Goal: Task Accomplishment & Management: Manage account settings

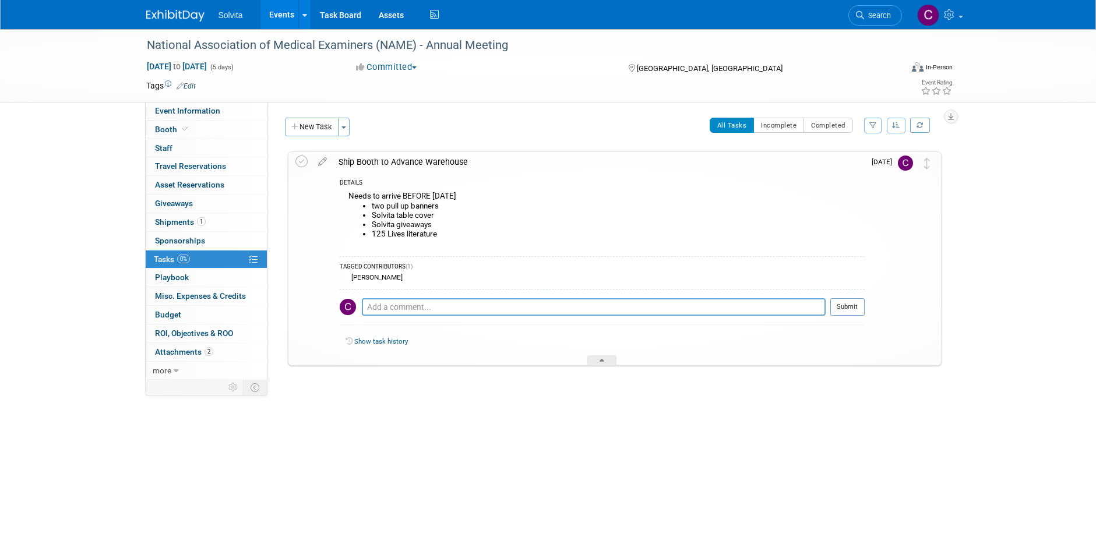
click at [580, 237] on li "125 Lives literature" at bounding box center [618, 234] width 493 height 9
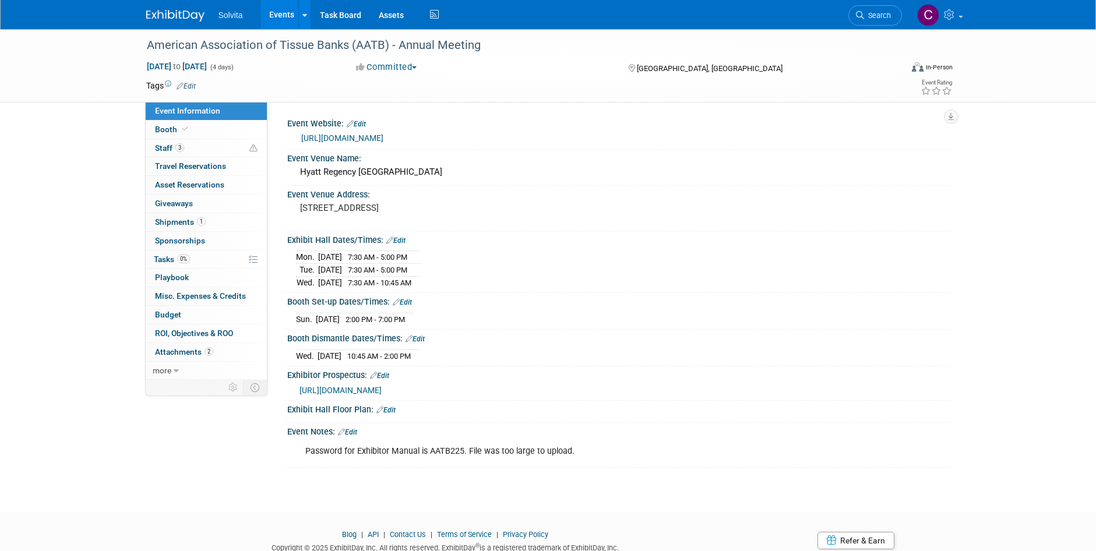
click at [278, 15] on link "Events" at bounding box center [281, 14] width 43 height 29
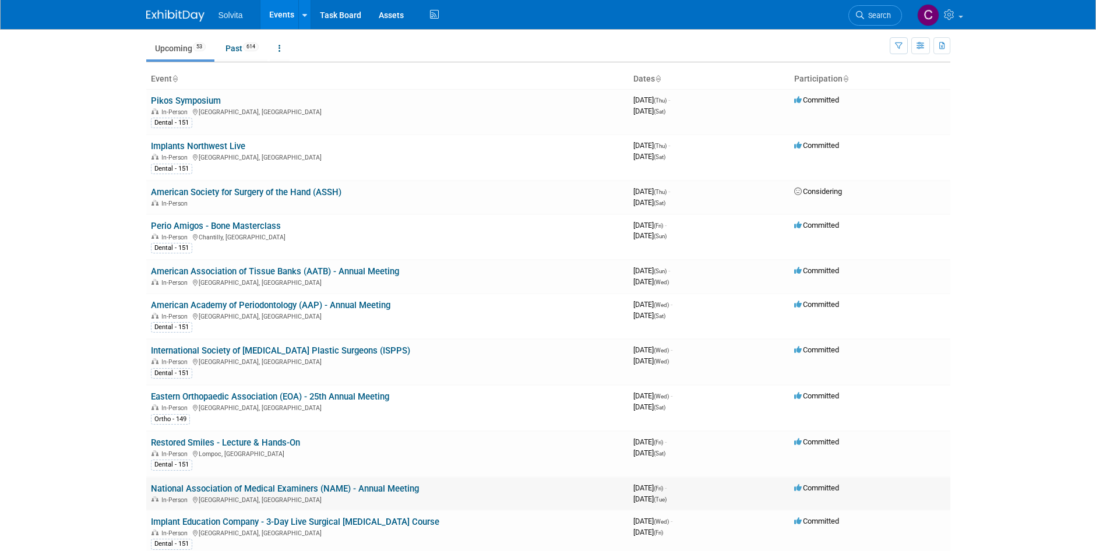
scroll to position [58, 0]
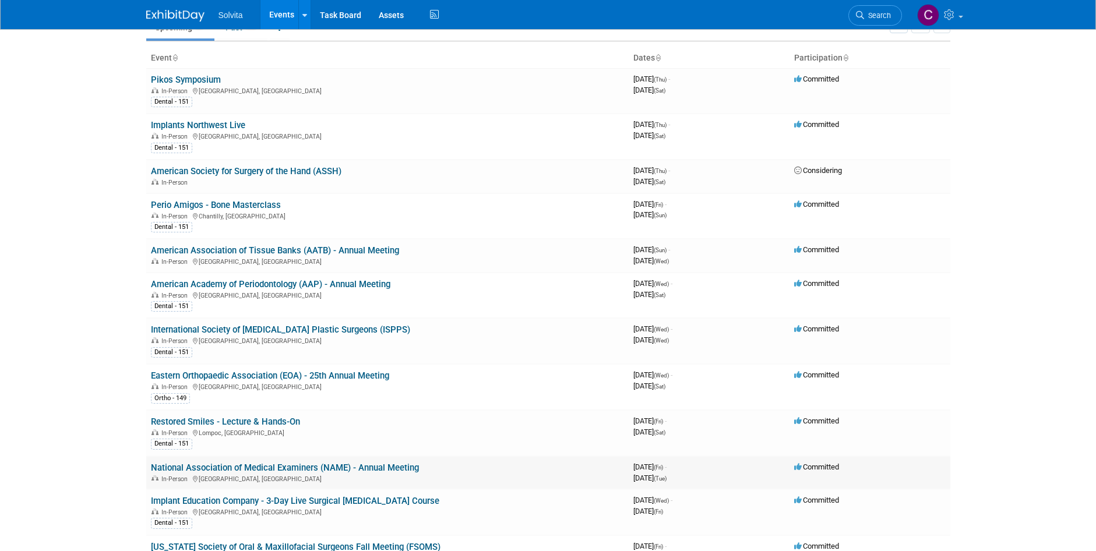
click at [389, 472] on link "National Association of Medical Examiners (NAME) - Annual Meeting" at bounding box center [285, 468] width 268 height 10
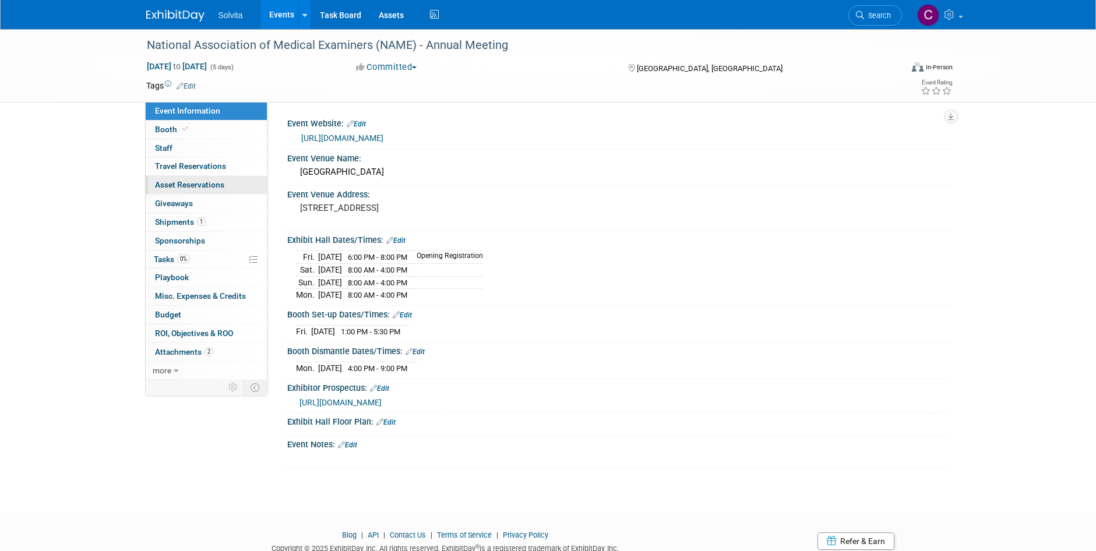
click at [179, 182] on span "Asset Reservations 0" at bounding box center [189, 184] width 69 height 9
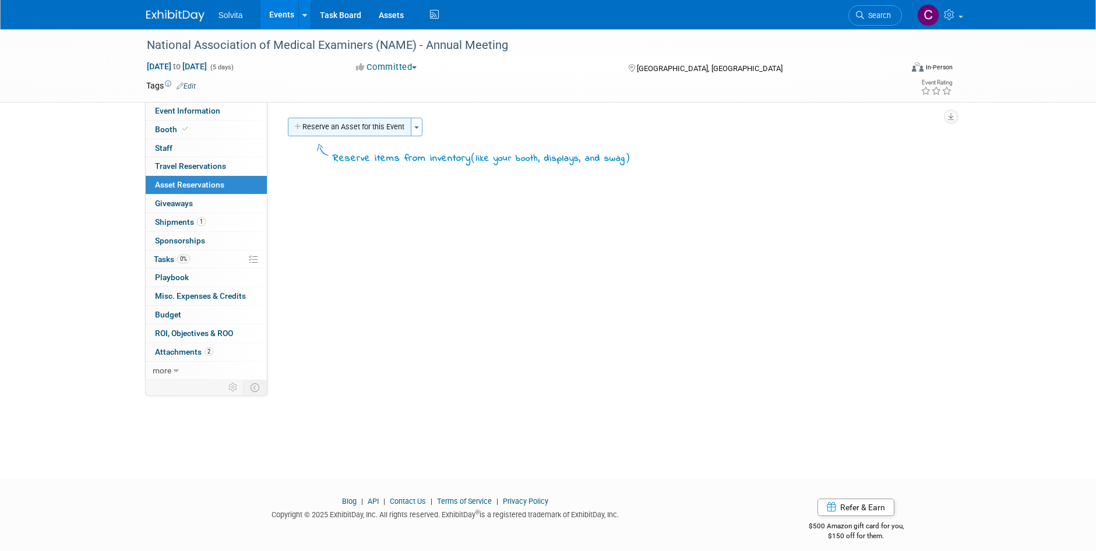
click at [381, 133] on button "Reserve an Asset for this Event" at bounding box center [349, 127] width 123 height 19
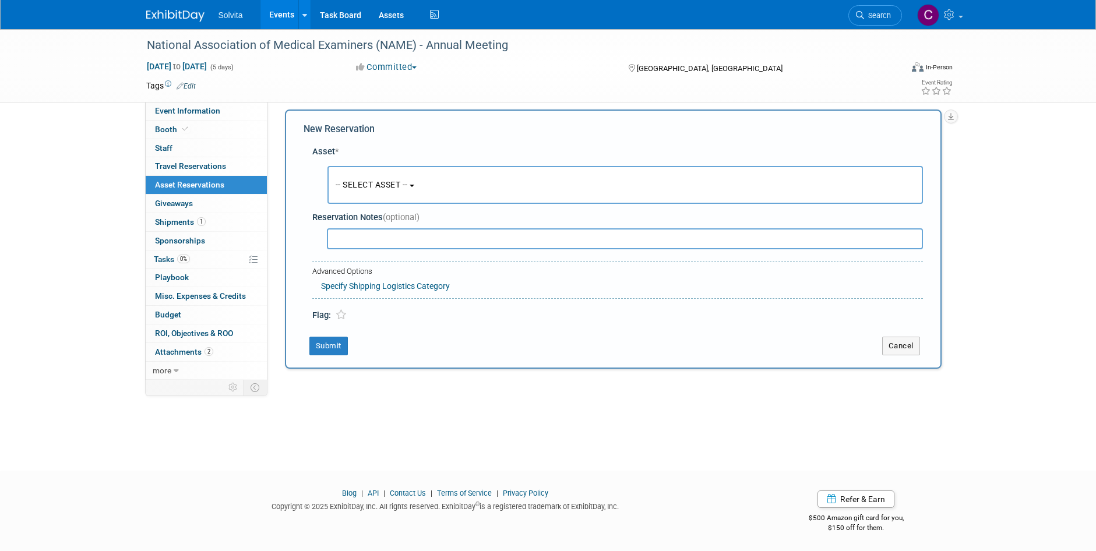
scroll to position [9, 0]
click at [375, 185] on span "-- SELECT ASSET --" at bounding box center [372, 183] width 72 height 9
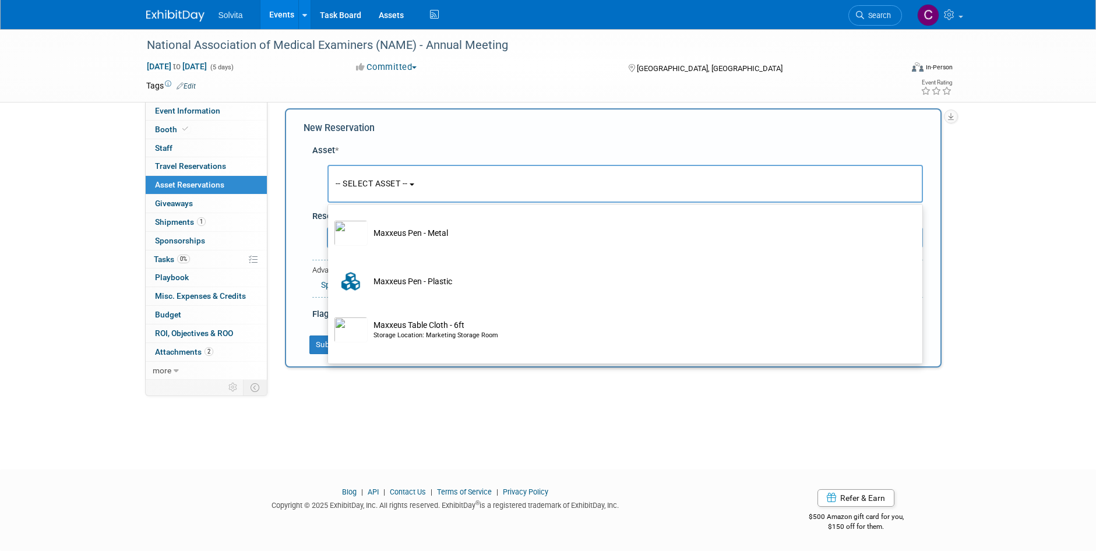
scroll to position [333, 0]
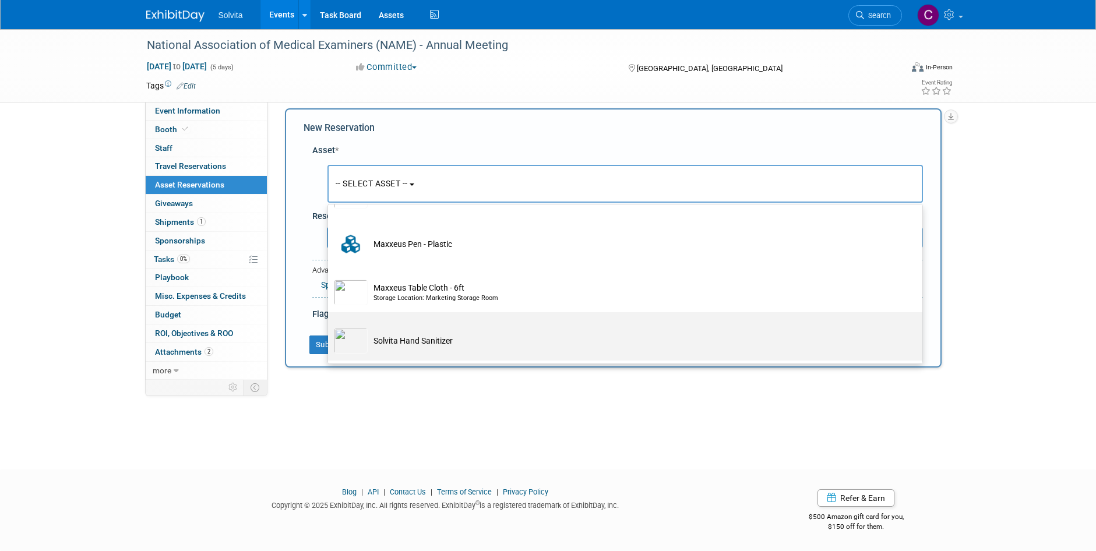
click at [458, 341] on td "Solvita Hand Sanitizer" at bounding box center [633, 341] width 531 height 26
click at [330, 326] on input "Solvita Hand Sanitizer" at bounding box center [326, 323] width 8 height 8
select select "10714703"
select select "9"
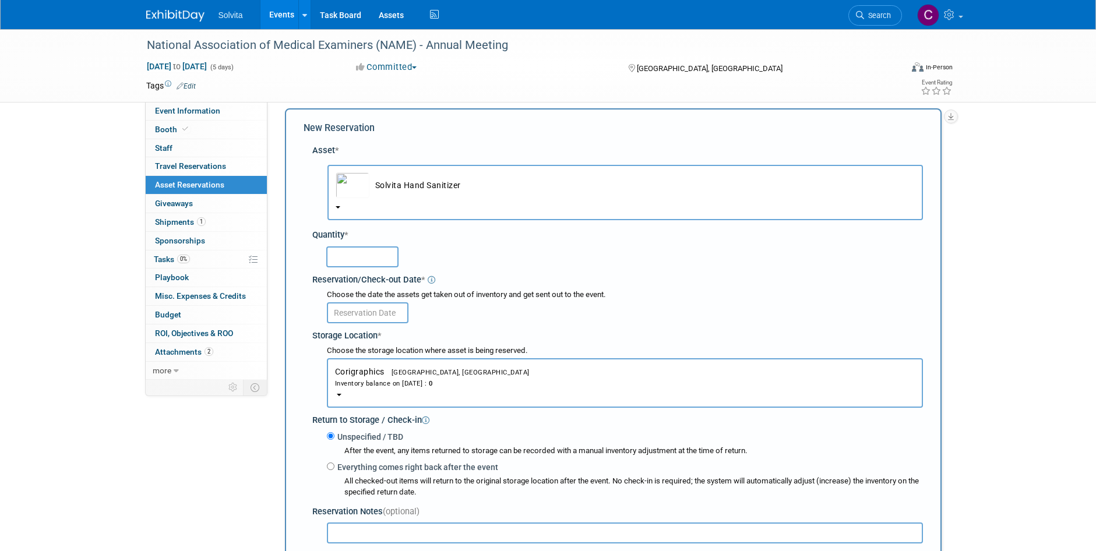
click at [377, 255] on input "text" at bounding box center [362, 256] width 72 height 21
type input "25"
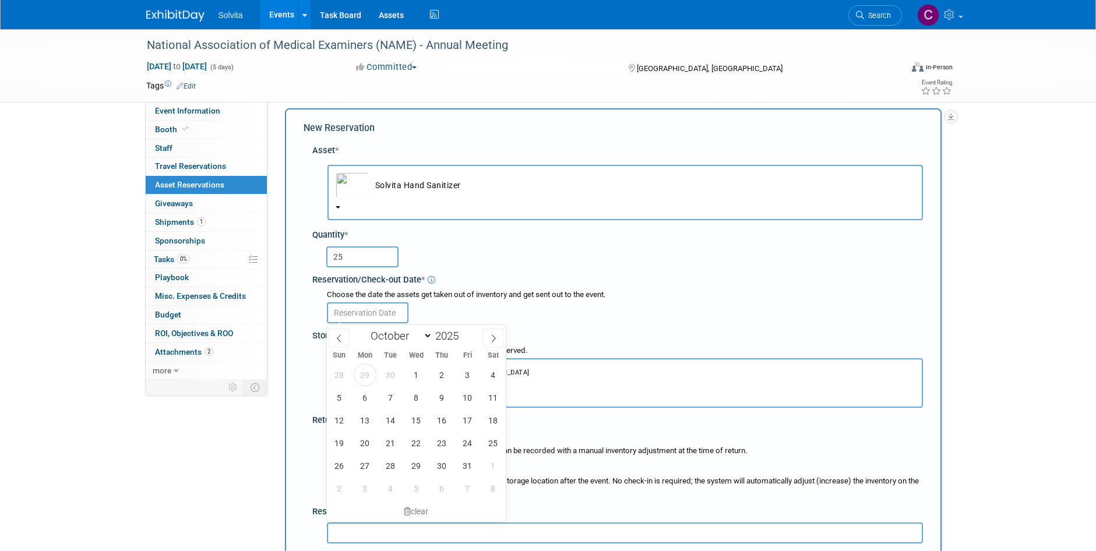
click at [343, 313] on input "text" at bounding box center [368, 312] width 82 height 21
click at [468, 378] on span "3" at bounding box center [467, 375] width 23 height 23
type input "Oct 3, 2025"
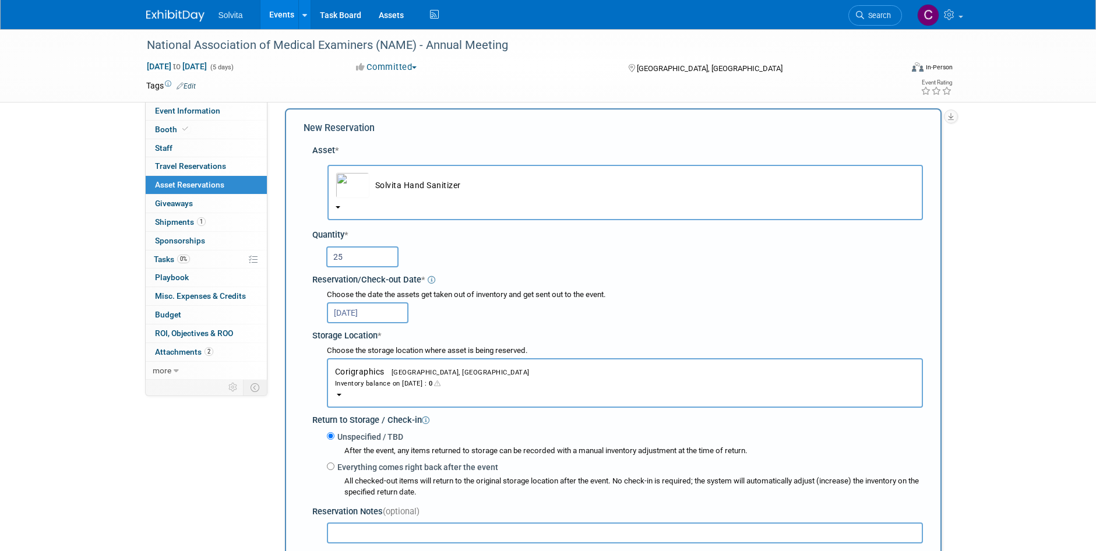
click at [422, 373] on button "Corigraphics Troy, OH Inventory balance on Oct 3, 2025 : 0" at bounding box center [625, 383] width 596 height 50
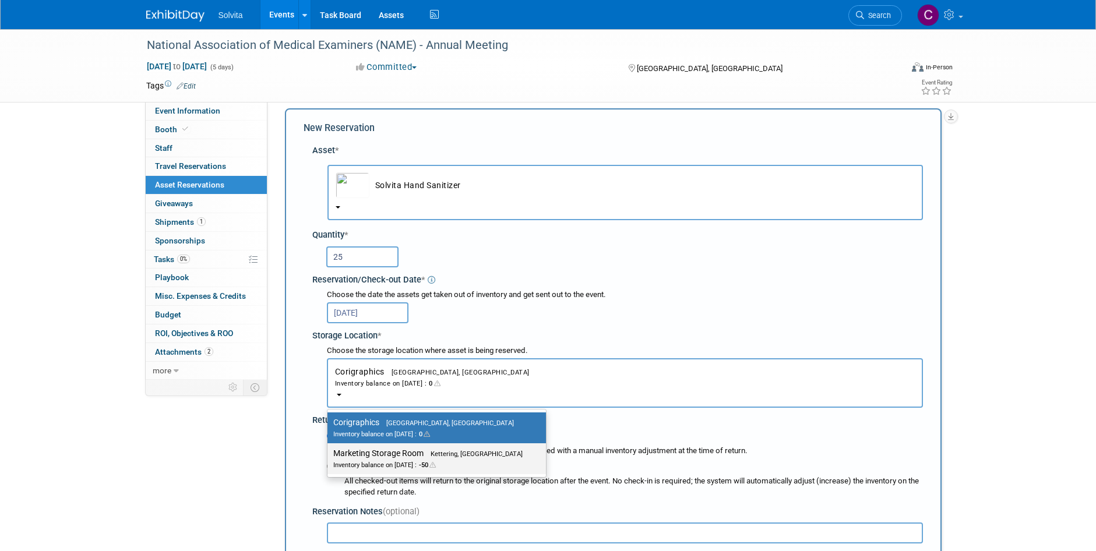
click at [429, 457] on span "Kettering, [GEOGRAPHIC_DATA]" at bounding box center [473, 454] width 99 height 8
click at [329, 457] on input "Marketing Storage Room Kettering, OH Inventory balance on Oct 3, 2025 : -50" at bounding box center [326, 454] width 8 height 8
select select "11223481"
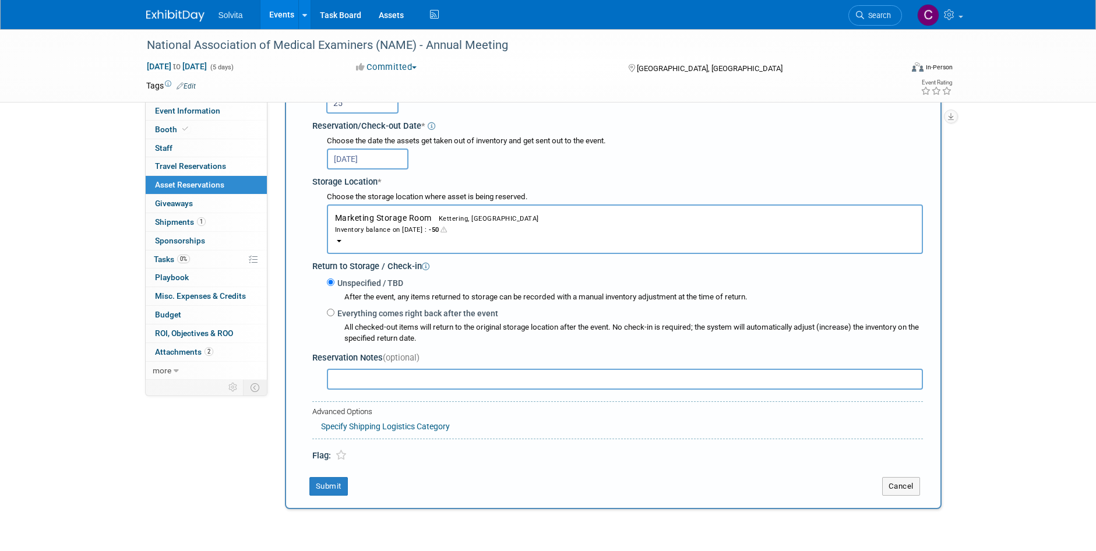
scroll to position [184, 0]
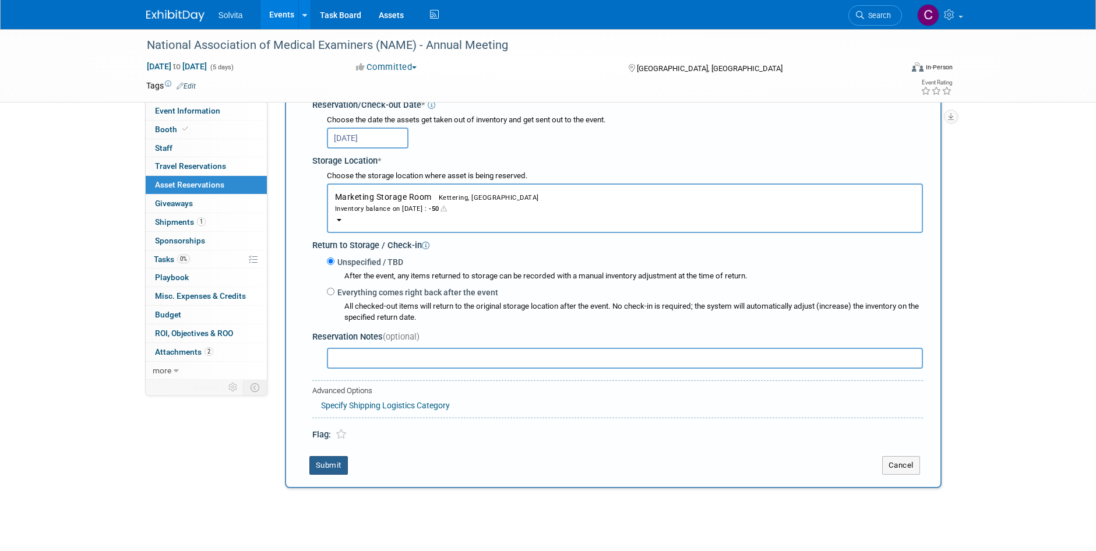
click at [340, 467] on button "Submit" at bounding box center [328, 465] width 38 height 19
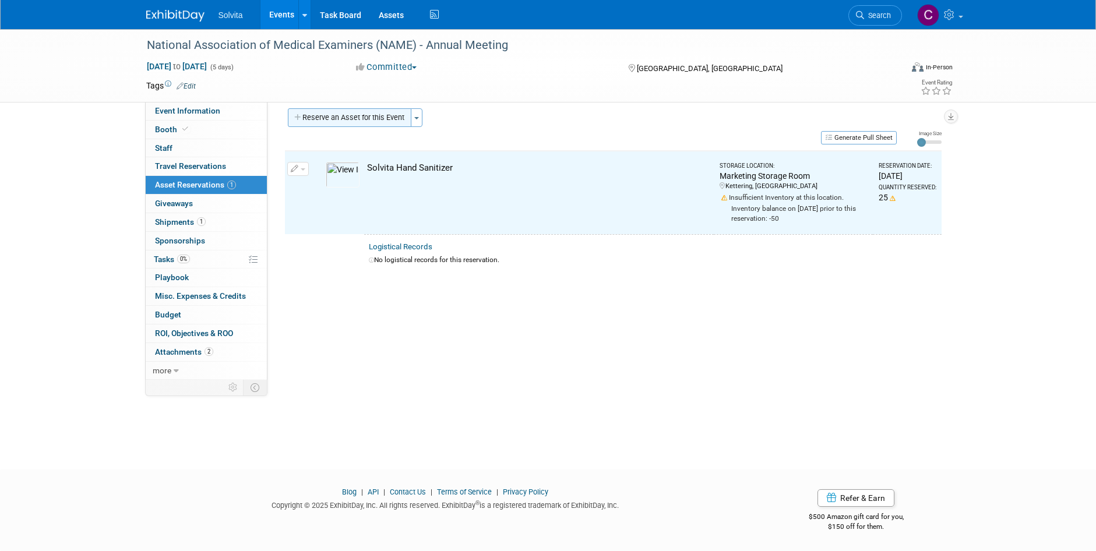
click at [377, 121] on button "Reserve an Asset for this Event" at bounding box center [349, 117] width 123 height 19
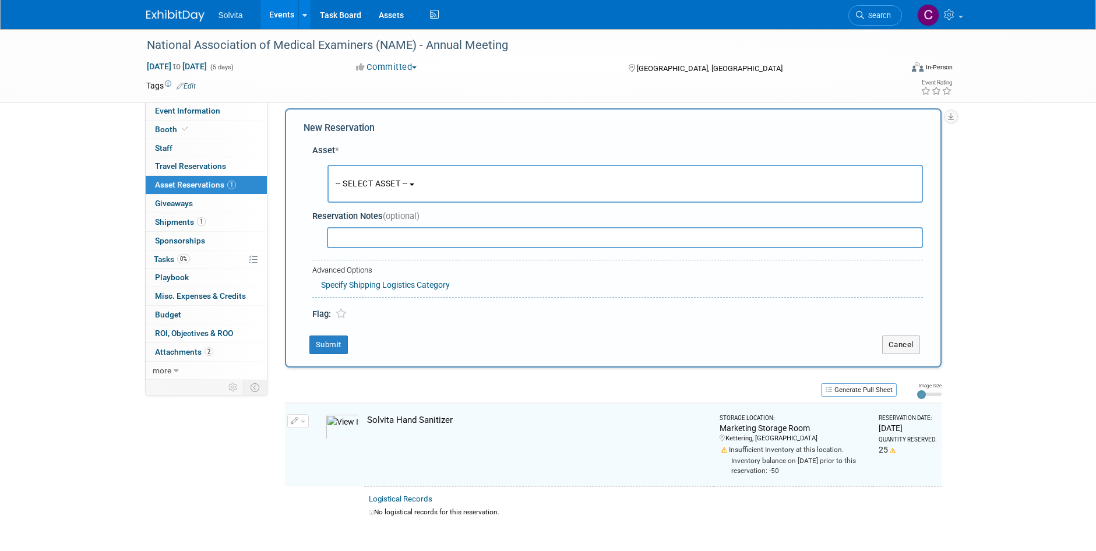
scroll to position [11, 0]
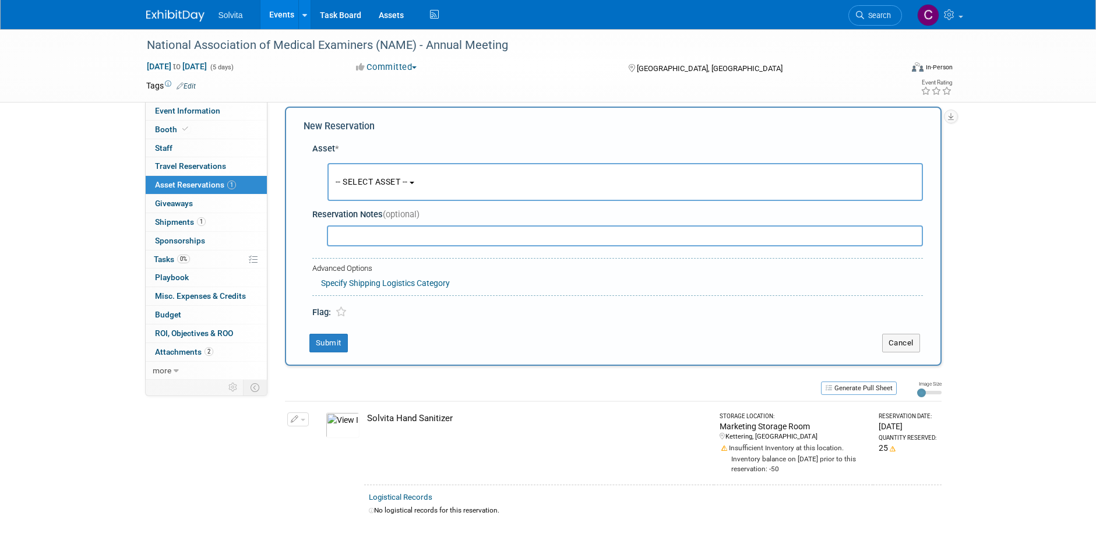
click at [377, 178] on span "-- SELECT ASSET --" at bounding box center [372, 181] width 72 height 9
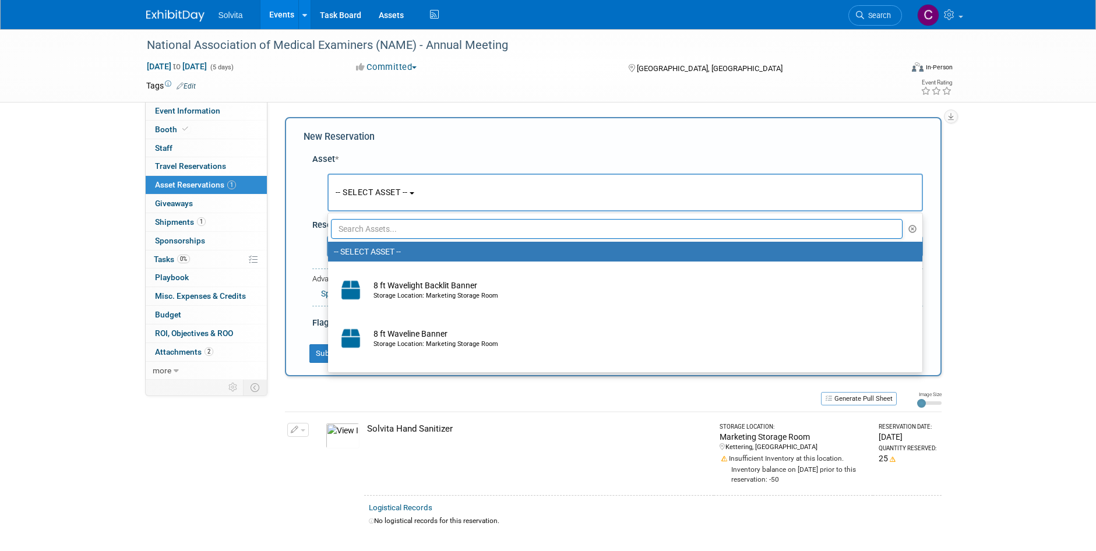
scroll to position [0, 0]
click at [980, 171] on div "National Association of Medical Examiners (NAME) - Annual Meeting Oct 17, 2025 …" at bounding box center [548, 294] width 1096 height 531
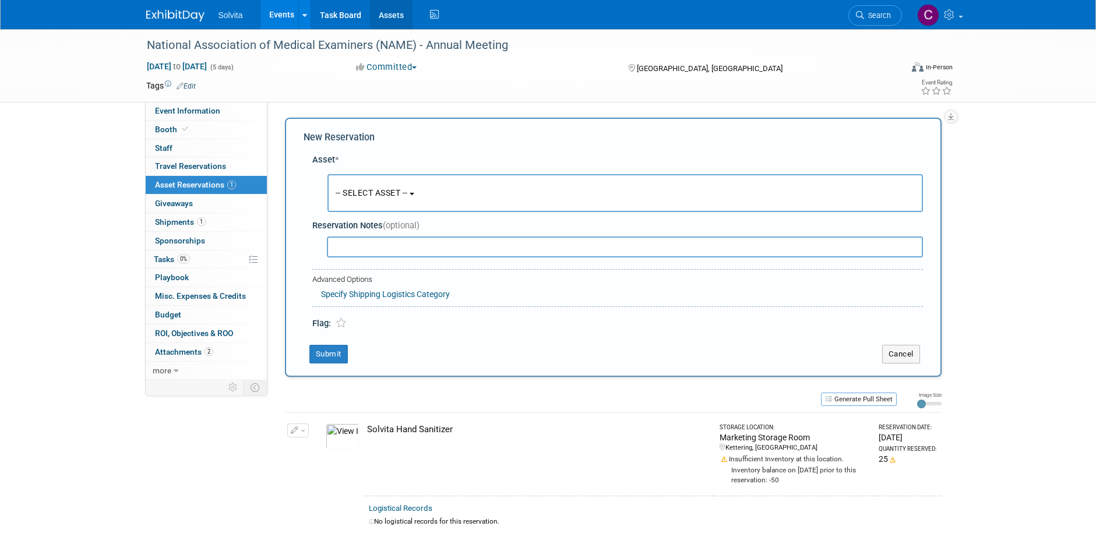
click at [393, 15] on link "Assets" at bounding box center [391, 14] width 43 height 29
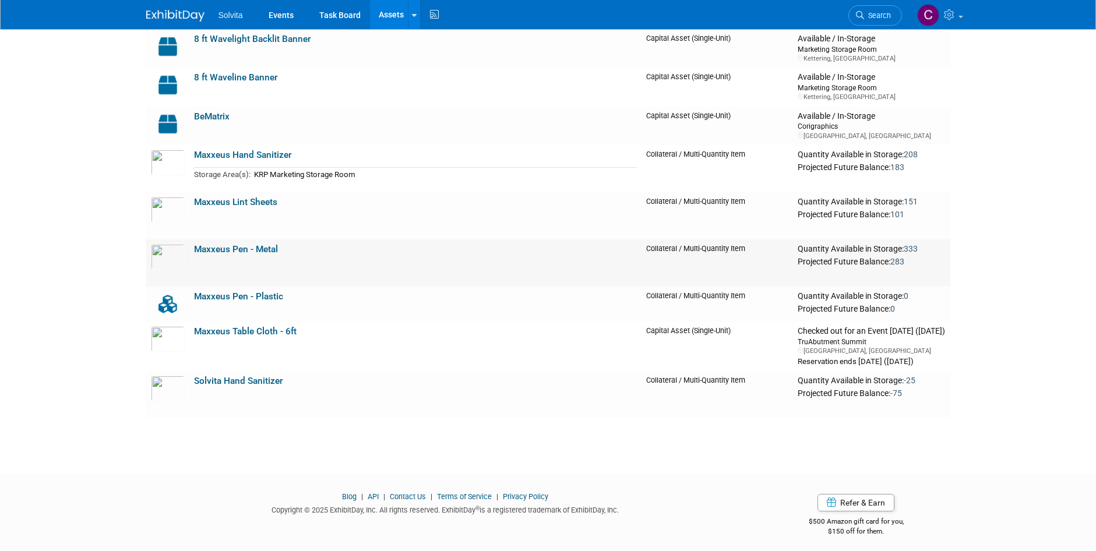
scroll to position [117, 0]
click at [415, 260] on td "Maxxeus Pen - Metal" at bounding box center [415, 262] width 452 height 47
click at [270, 250] on link "Maxxeus Pen - Metal" at bounding box center [236, 249] width 84 height 10
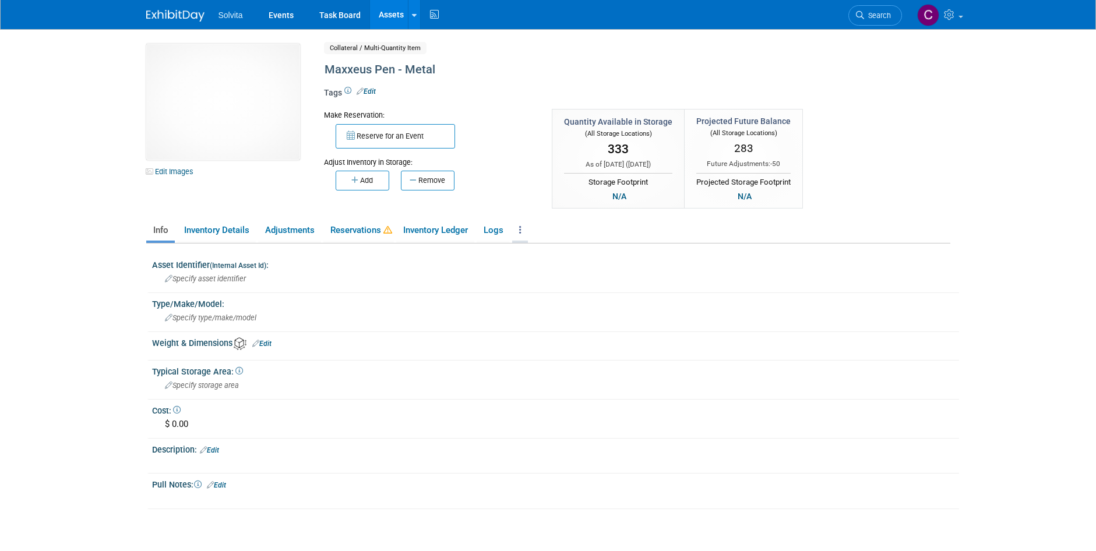
click at [520, 231] on link at bounding box center [520, 230] width 16 height 20
click at [544, 253] on link "Copy/Duplicate Asset" at bounding box center [562, 254] width 101 height 20
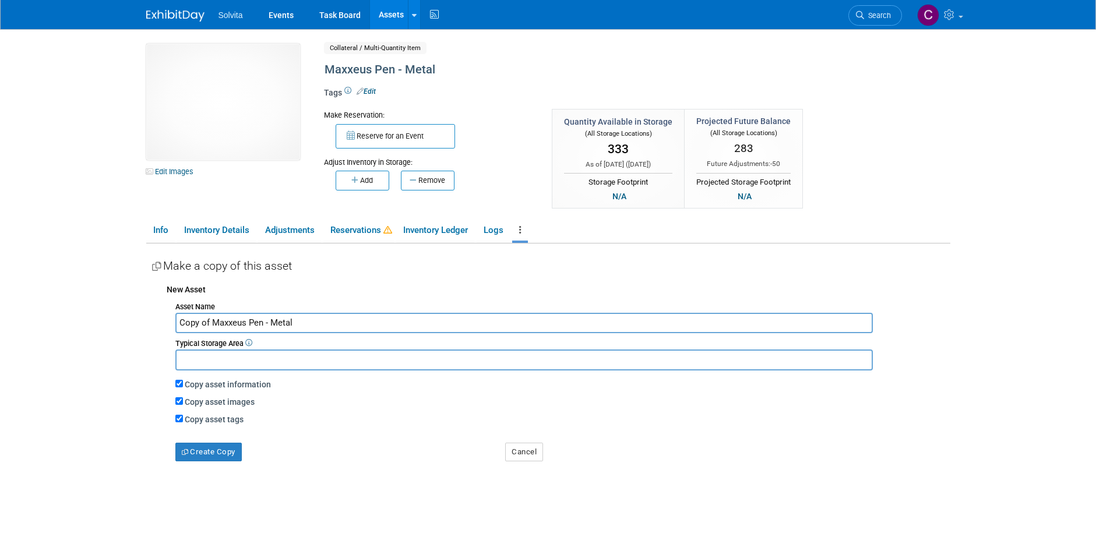
drag, startPoint x: 210, startPoint y: 321, endPoint x: 156, endPoint y: 322, distance: 54.8
click at [156, 322] on div "New Asset Asset Name Copy of Maxxeus Pen - Metal Typical Storage Area Copy asse…" at bounding box center [551, 370] width 798 height 184
click at [188, 321] on input "Maxxeus Pen - Metal" at bounding box center [523, 323] width 697 height 20
type input "Solvita Pen - Metal"
click at [178, 385] on input "Copy asset information" at bounding box center [179, 384] width 8 height 8
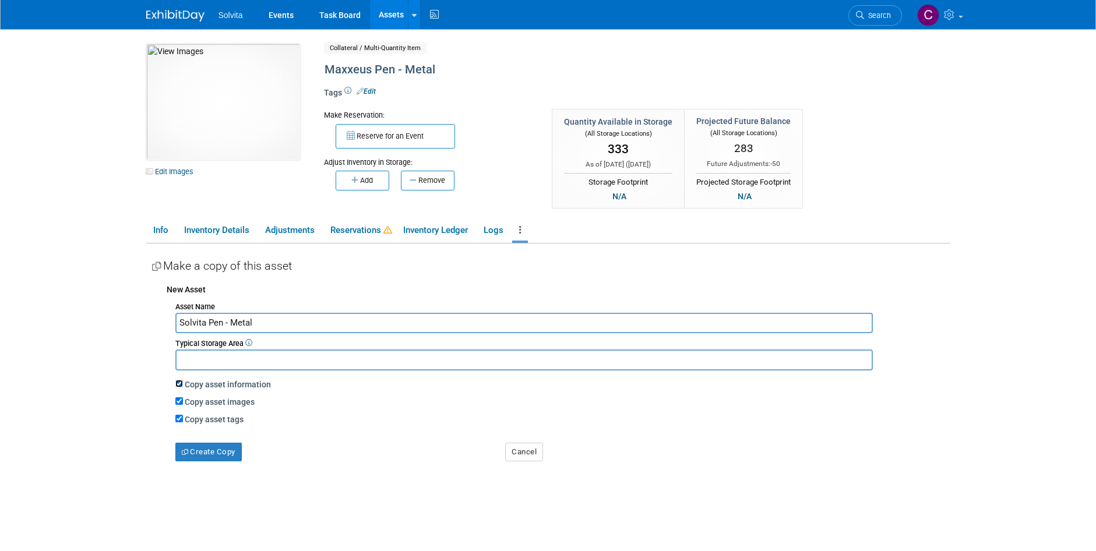
checkbox input "false"
click at [178, 403] on input "Copy asset images" at bounding box center [179, 401] width 8 height 8
checkbox input "false"
click at [178, 422] on input "Copy asset tags" at bounding box center [179, 419] width 8 height 8
checkbox input "false"
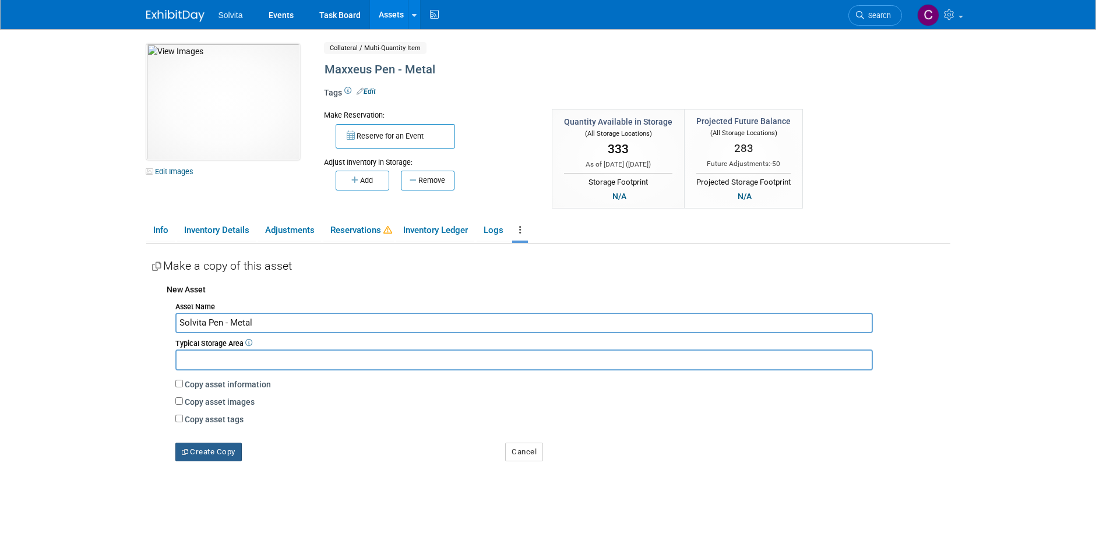
click at [216, 458] on button "Create Copy" at bounding box center [208, 452] width 66 height 19
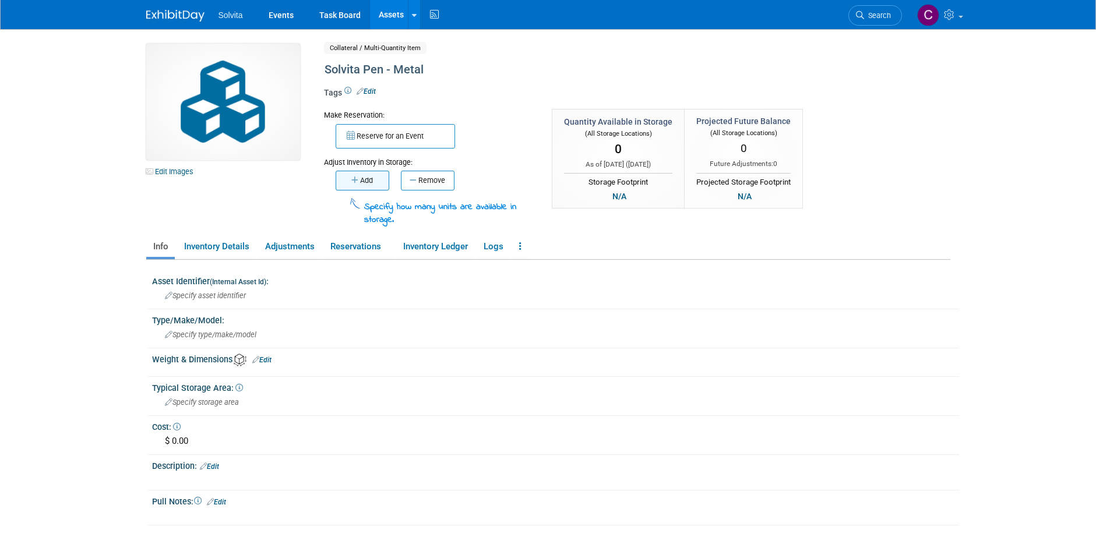
click at [364, 177] on button "Add" at bounding box center [363, 181] width 54 height 20
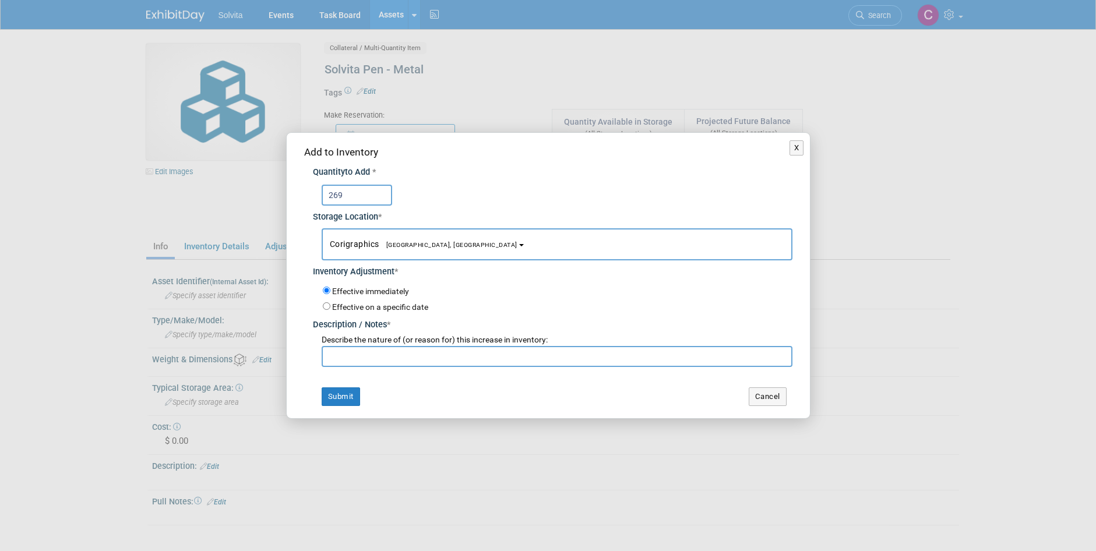
type input "269"
click at [421, 237] on button "Corigraphics Troy, OH" at bounding box center [557, 244] width 471 height 32
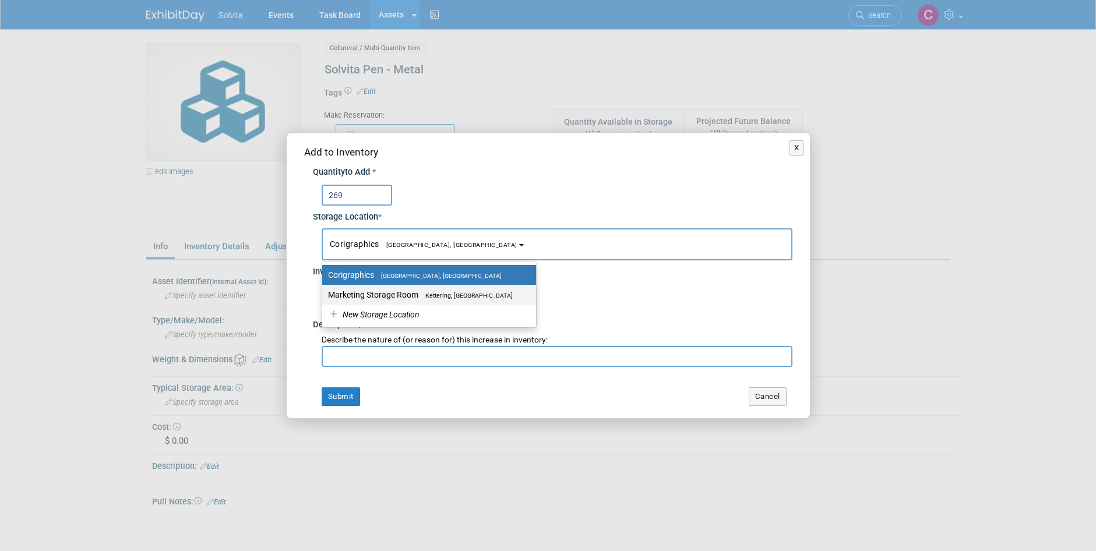
click at [416, 291] on label "Marketing Storage Room Kettering, OH" at bounding box center [426, 294] width 196 height 15
click at [324, 291] on input "Marketing Storage Room Kettering, OH" at bounding box center [320, 295] width 8 height 8
select select "11223481"
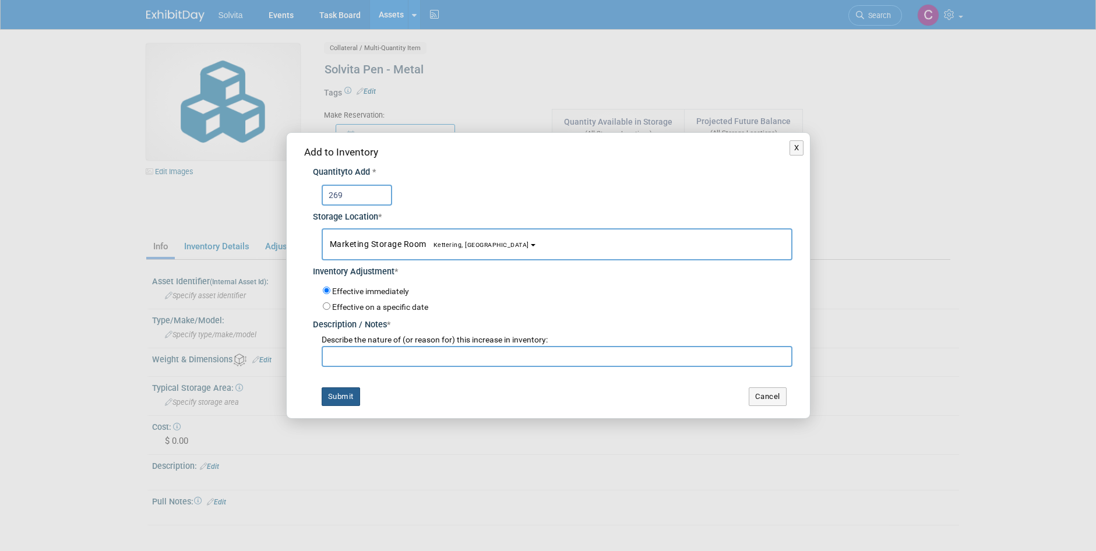
click at [340, 400] on button "Submit" at bounding box center [341, 396] width 38 height 19
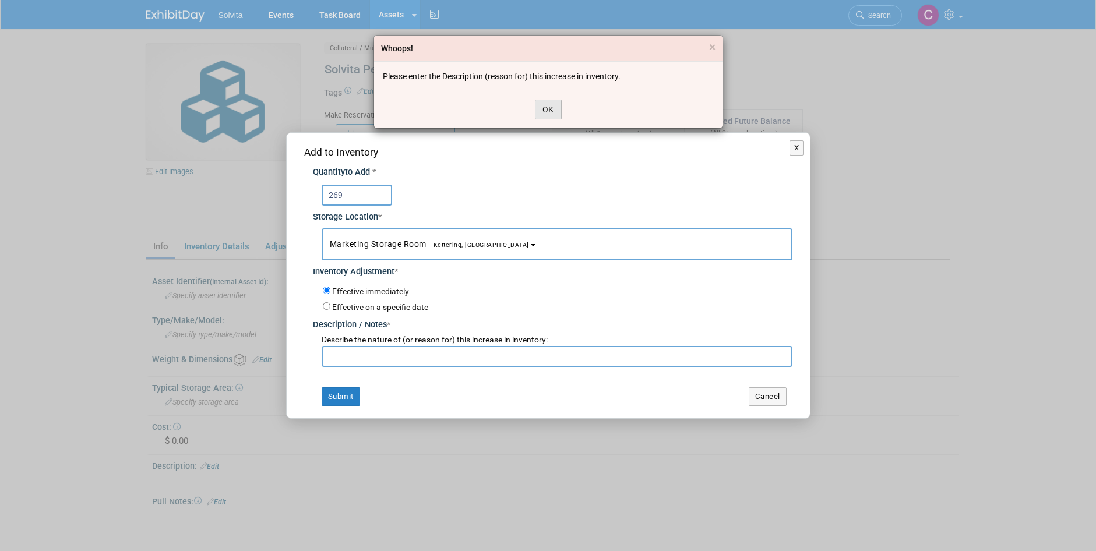
click at [555, 112] on button "OK" at bounding box center [548, 110] width 27 height 20
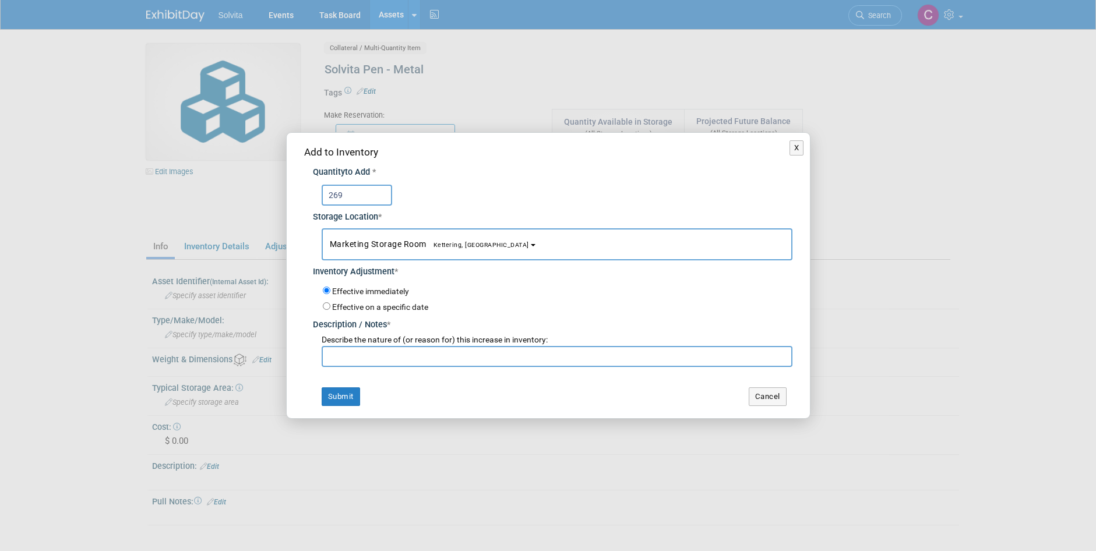
click at [456, 350] on input "text" at bounding box center [557, 356] width 471 height 21
type input "C"
type input "Inventor Count"
click at [347, 401] on button "Submit" at bounding box center [341, 396] width 38 height 19
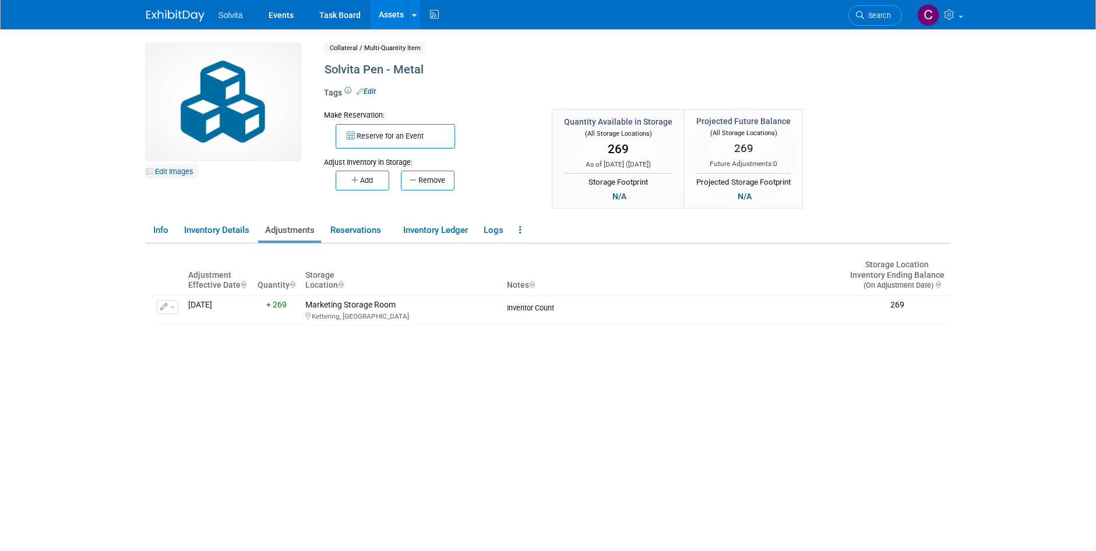
click at [177, 167] on link "Edit Images" at bounding box center [172, 171] width 52 height 15
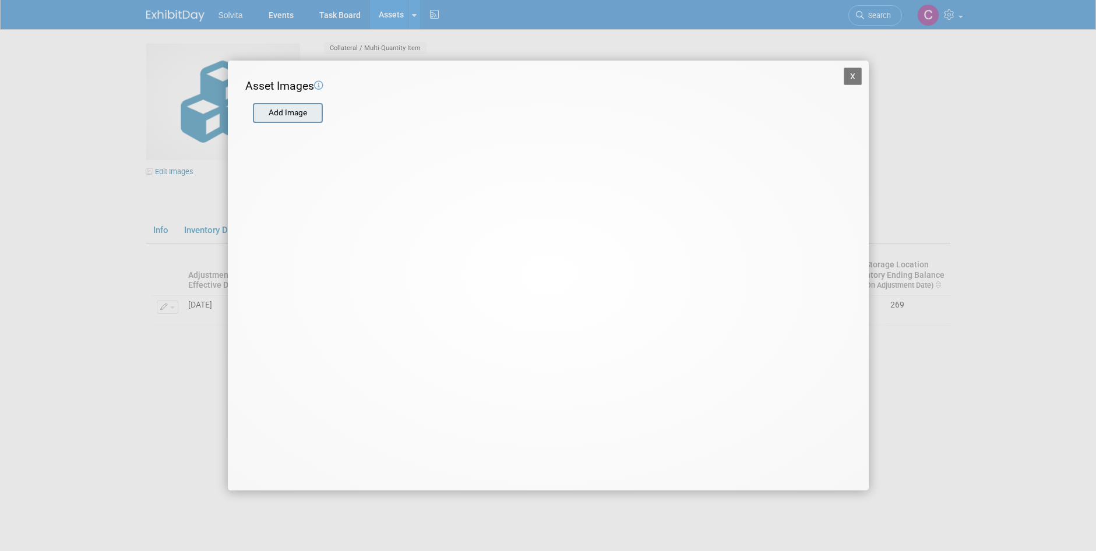
click at [292, 117] on input "file" at bounding box center [252, 112] width 139 height 17
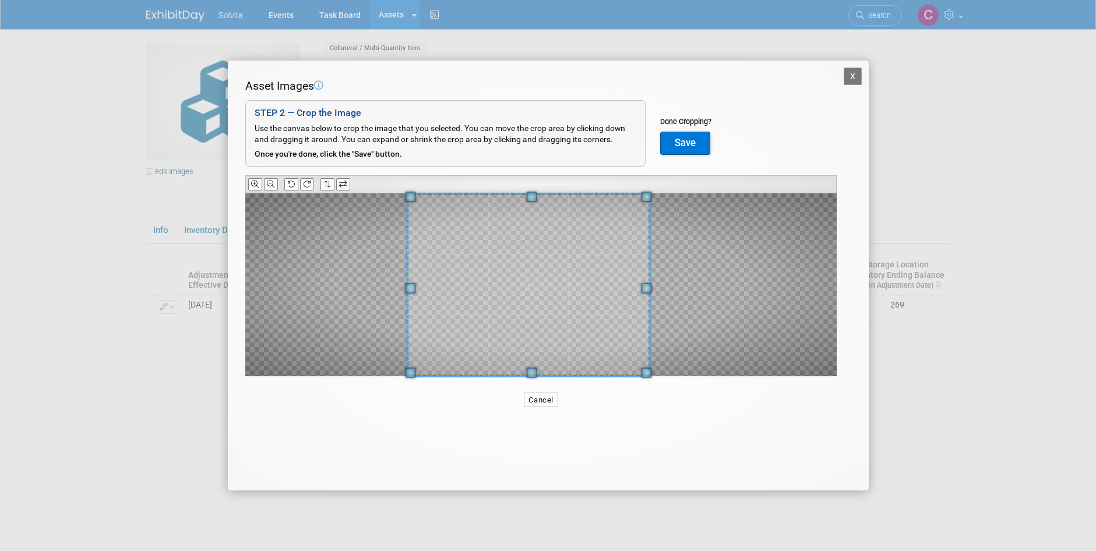
click at [298, 280] on div at bounding box center [540, 284] width 591 height 183
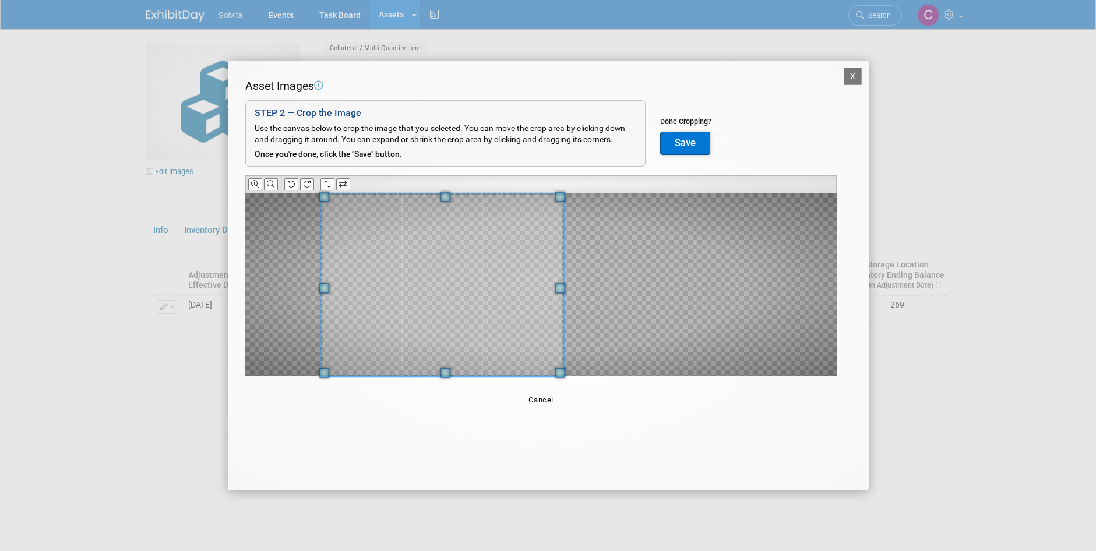
click at [490, 324] on span at bounding box center [442, 284] width 244 height 183
click at [613, 292] on div at bounding box center [540, 284] width 591 height 183
click at [271, 186] on icon at bounding box center [271, 185] width 8 height 8
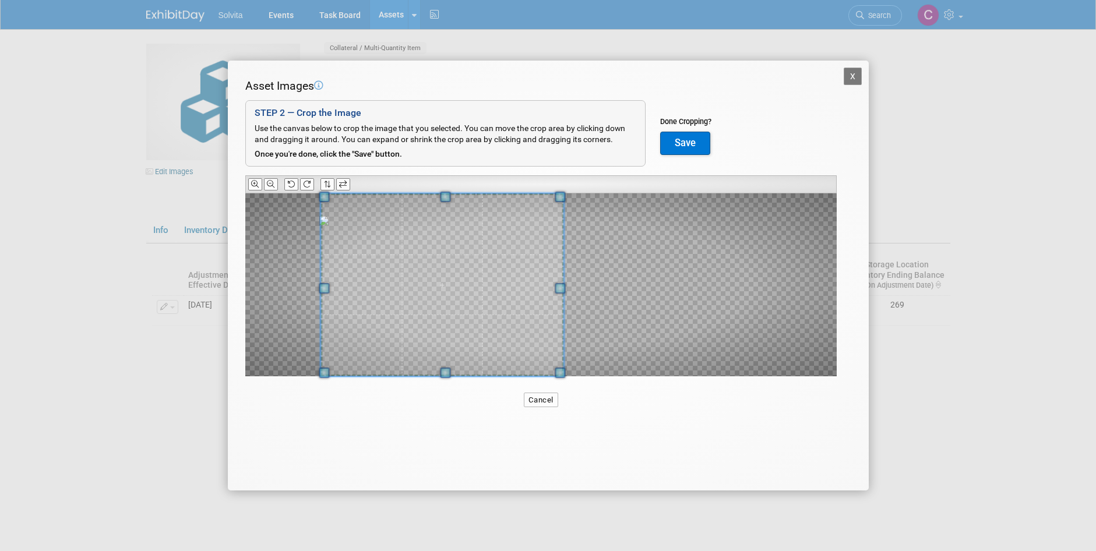
click at [769, 289] on div at bounding box center [540, 284] width 591 height 183
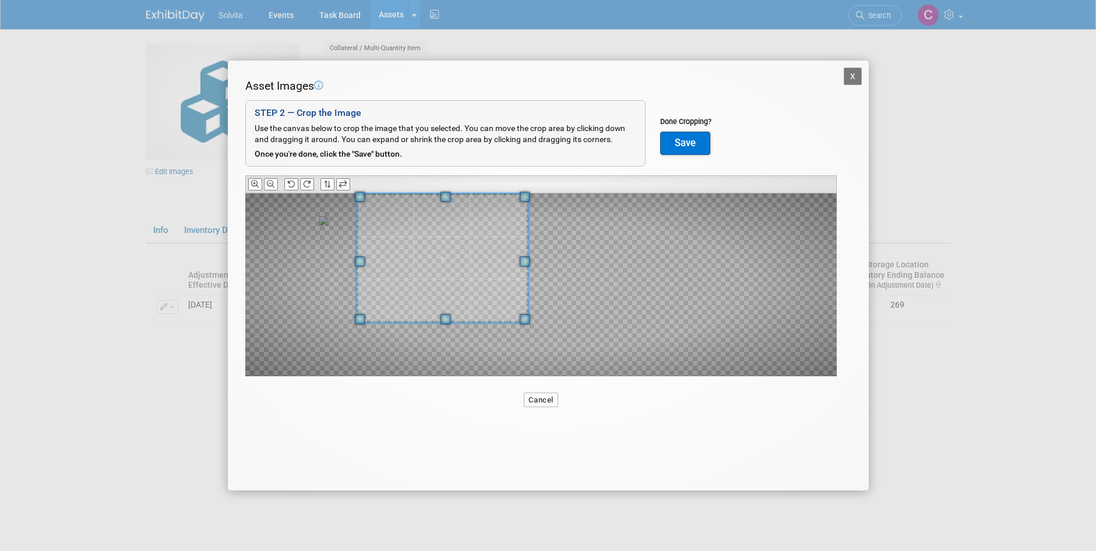
click at [452, 315] on div at bounding box center [442, 257] width 172 height 129
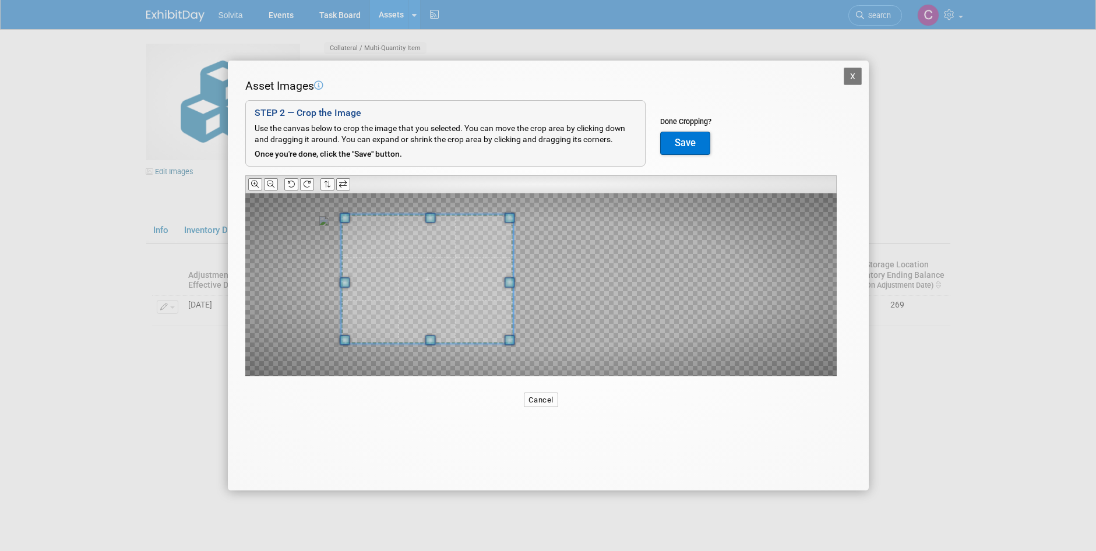
click at [452, 308] on span at bounding box center [427, 278] width 172 height 129
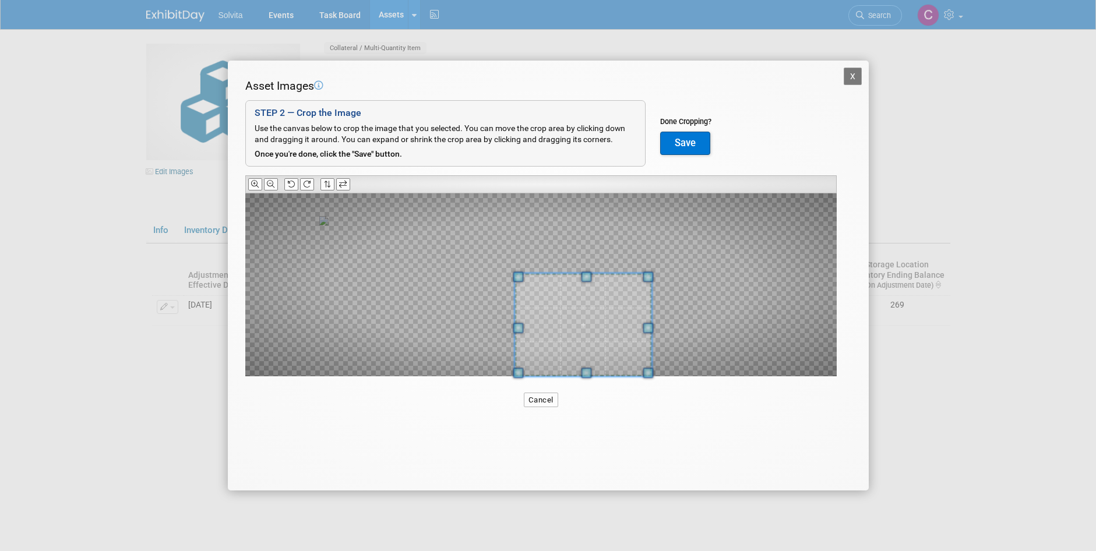
click at [696, 292] on div at bounding box center [540, 284] width 591 height 183
click at [784, 309] on div at bounding box center [540, 284] width 591 height 183
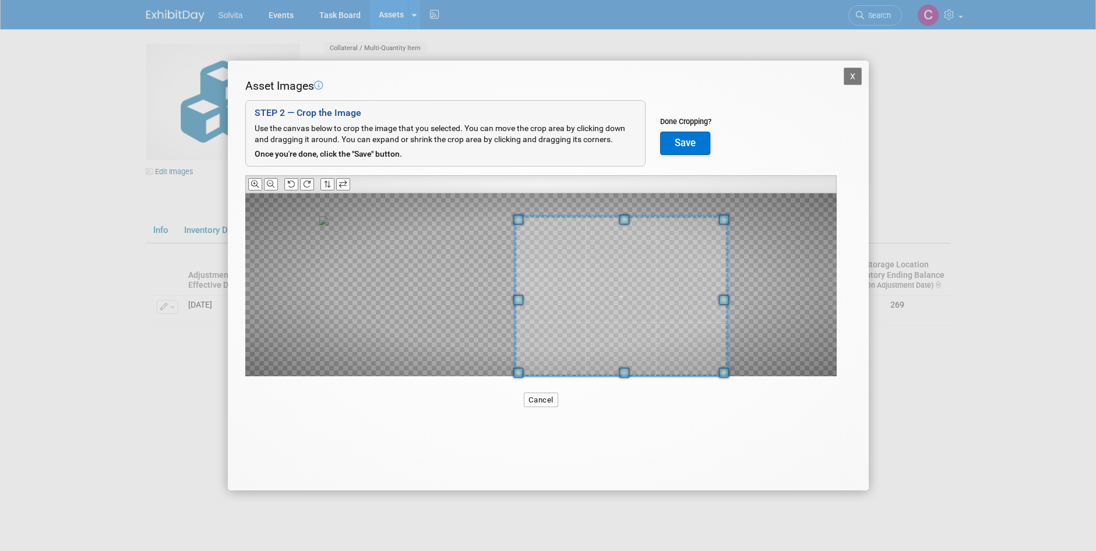
click at [909, 216] on div "X Asset Images Add Image STEP 2 — Crop the Image Use the canvas below to crop t…" at bounding box center [548, 275] width 1096 height 551
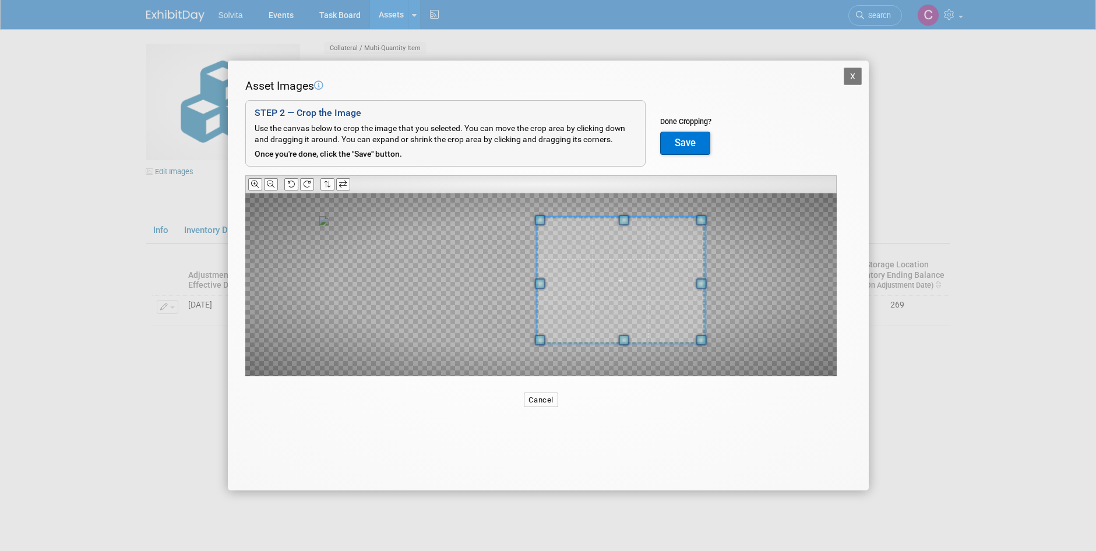
click at [640, 337] on div at bounding box center [620, 280] width 169 height 127
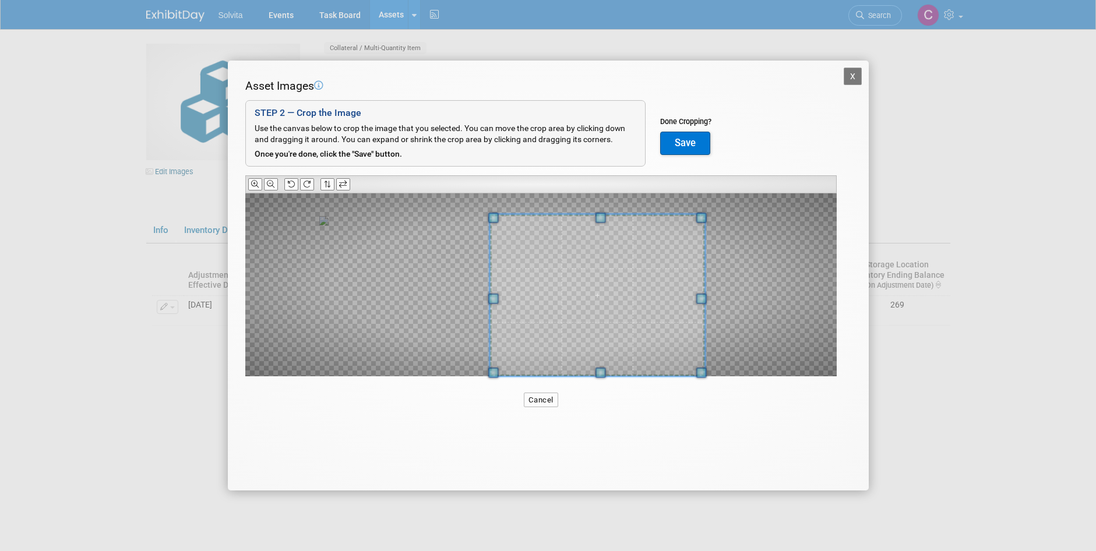
click at [343, 338] on div at bounding box center [540, 284] width 591 height 183
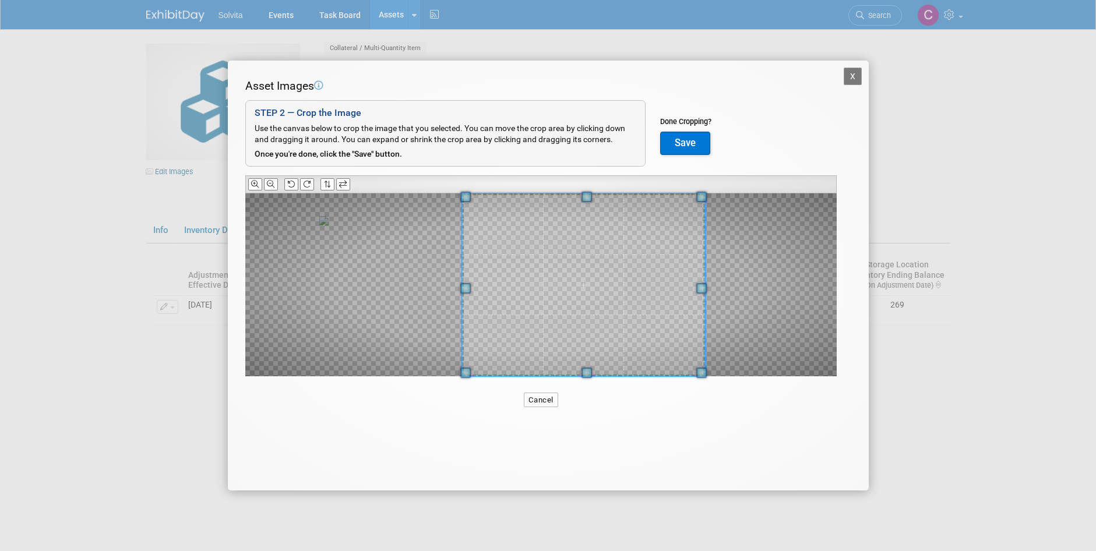
click at [241, 194] on div "X Asset Images Add Image STEP 2 — Crop the Image Use the canvas below to crop t…" at bounding box center [548, 276] width 641 height 430
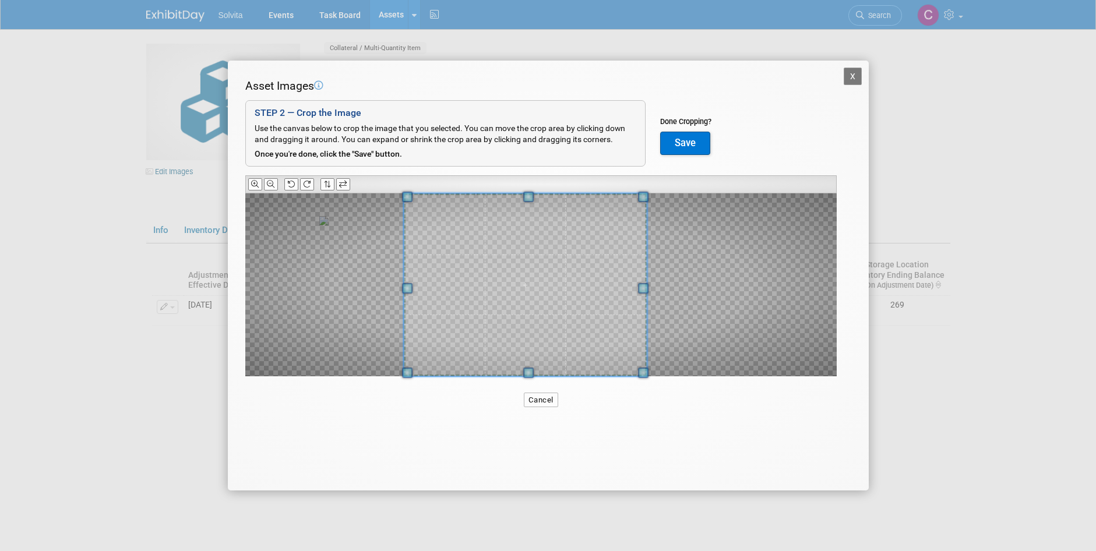
click at [458, 256] on span at bounding box center [526, 284] width 244 height 183
click at [859, 77] on button "X" at bounding box center [853, 76] width 19 height 17
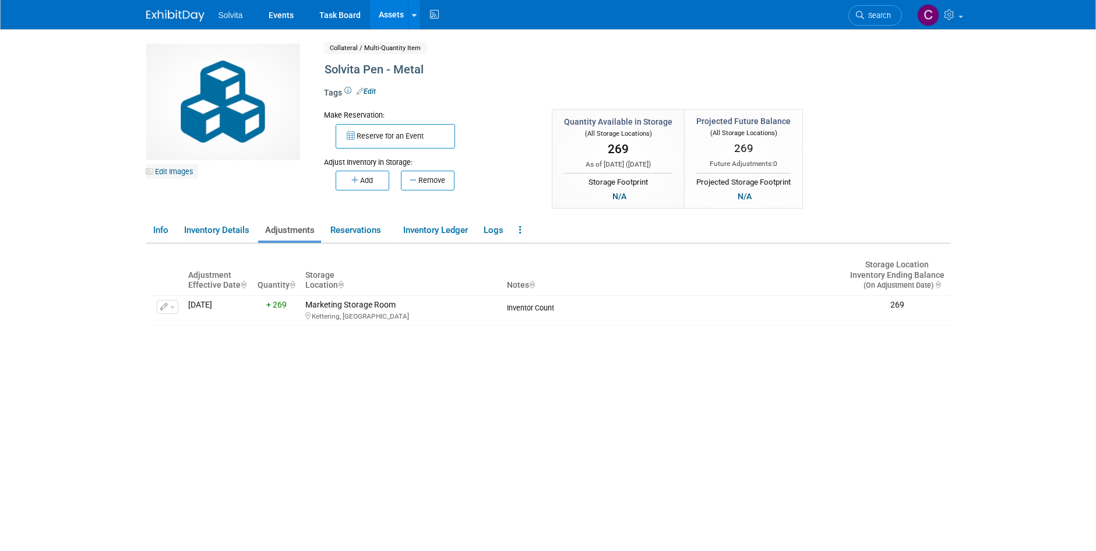
click at [174, 172] on link "Edit Images" at bounding box center [172, 171] width 52 height 15
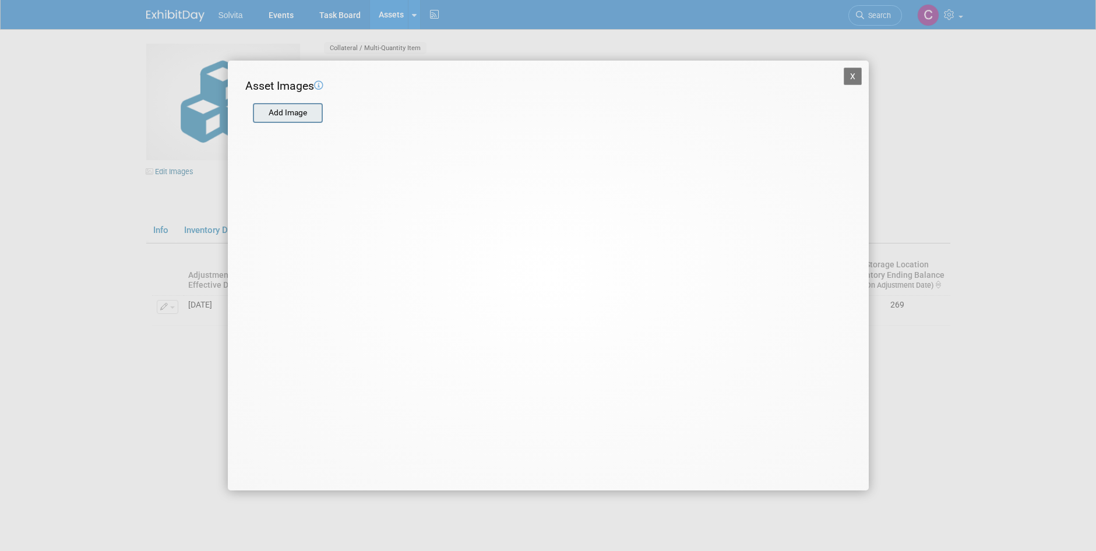
click at [299, 117] on input "file" at bounding box center [252, 112] width 139 height 17
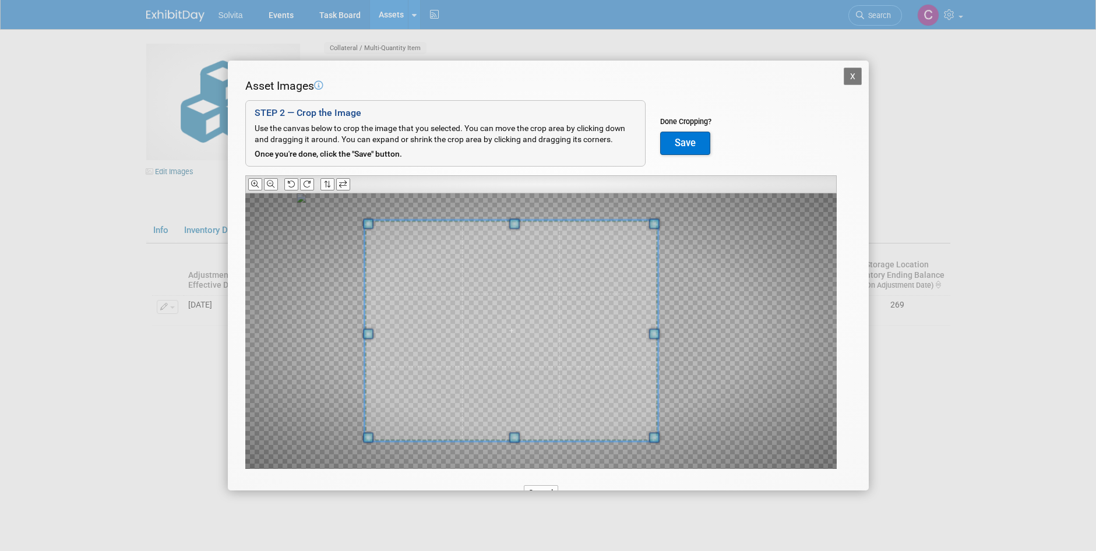
click at [501, 384] on span at bounding box center [510, 330] width 293 height 220
click at [740, 223] on div at bounding box center [540, 331] width 591 height 276
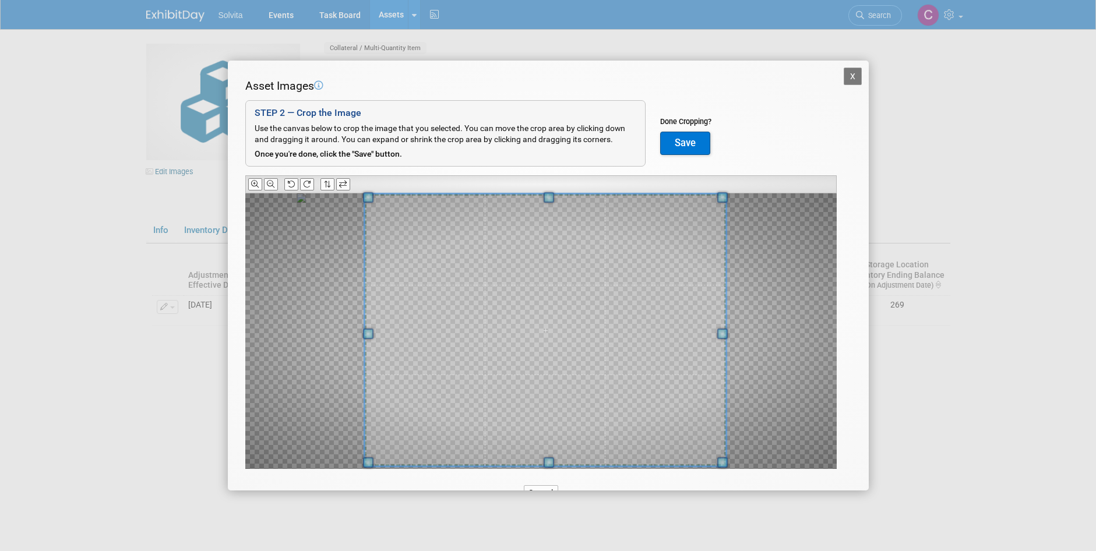
click at [723, 343] on div at bounding box center [545, 330] width 362 height 272
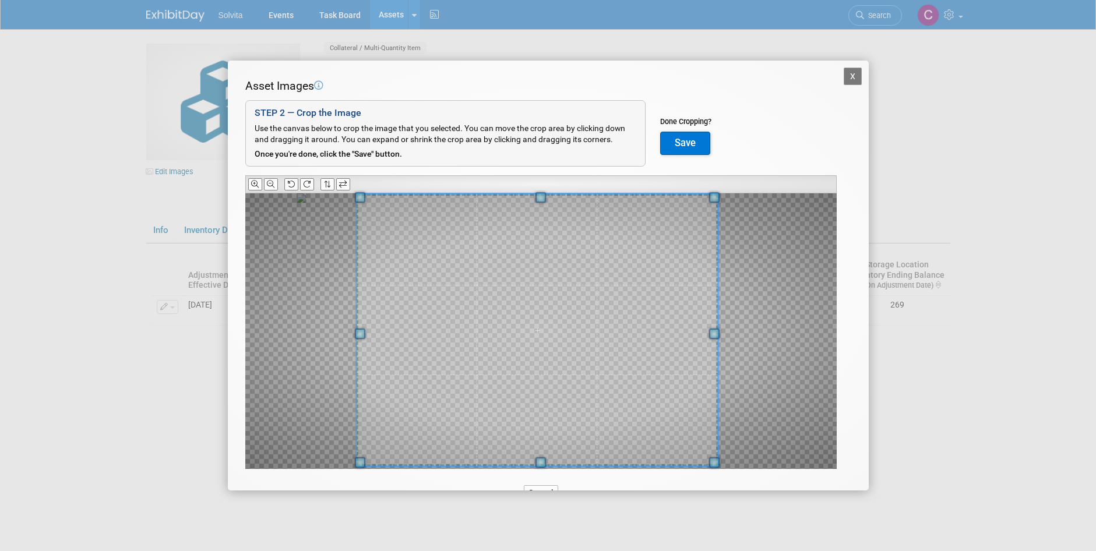
click at [637, 370] on span at bounding box center [537, 330] width 362 height 272
click at [683, 149] on button "Save" at bounding box center [685, 143] width 50 height 23
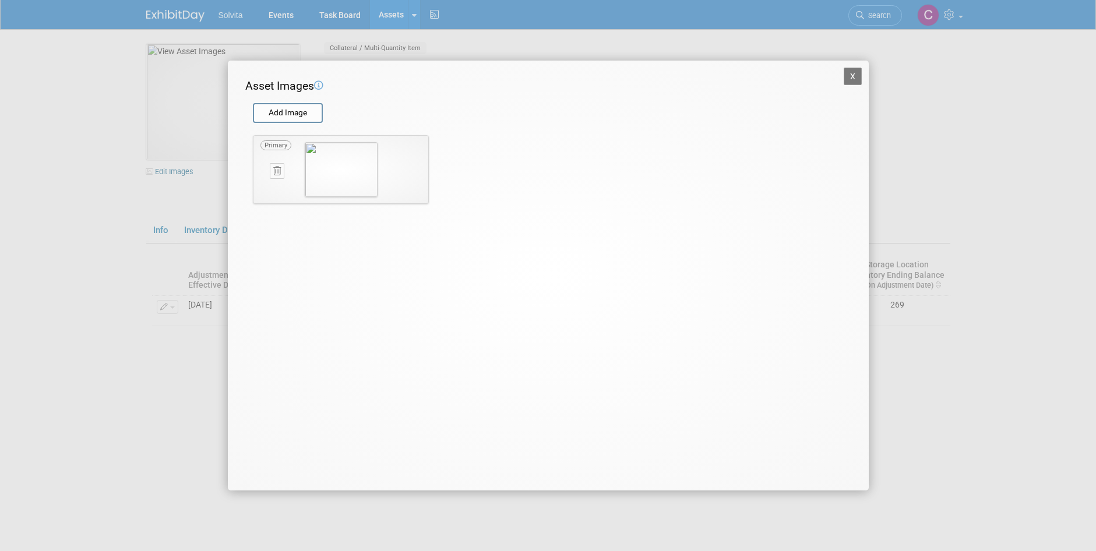
click at [845, 75] on button "X" at bounding box center [853, 76] width 19 height 17
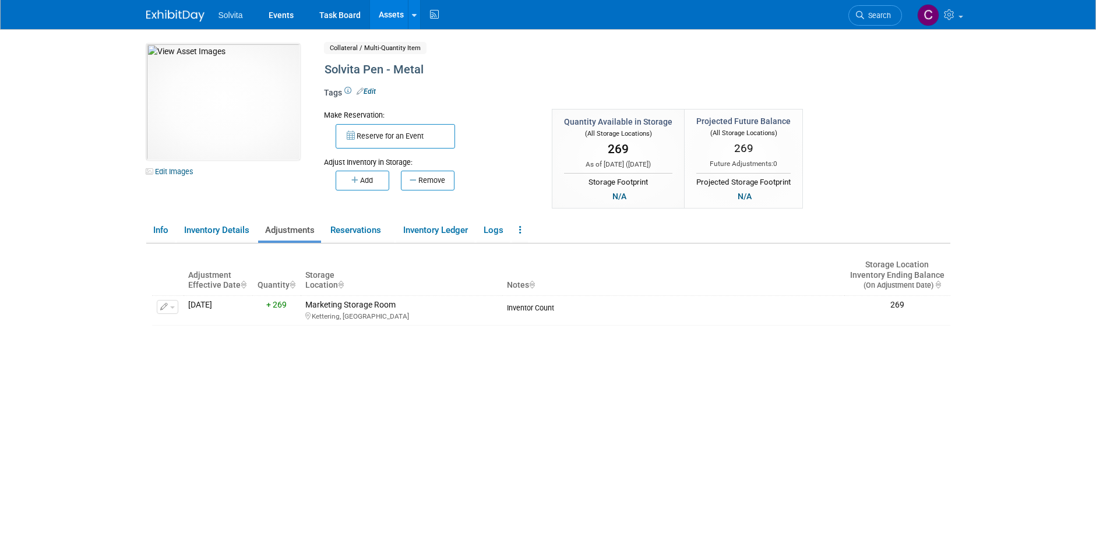
click at [391, 12] on link "Assets" at bounding box center [391, 14] width 43 height 29
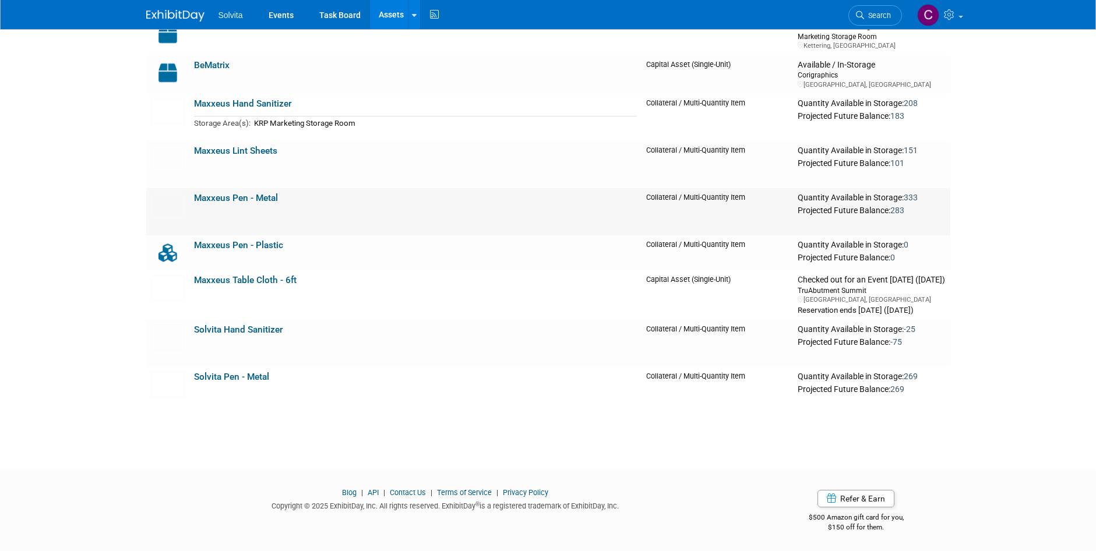
scroll to position [168, 0]
click at [274, 328] on link "Solvita Hand Sanitizer" at bounding box center [238, 329] width 89 height 10
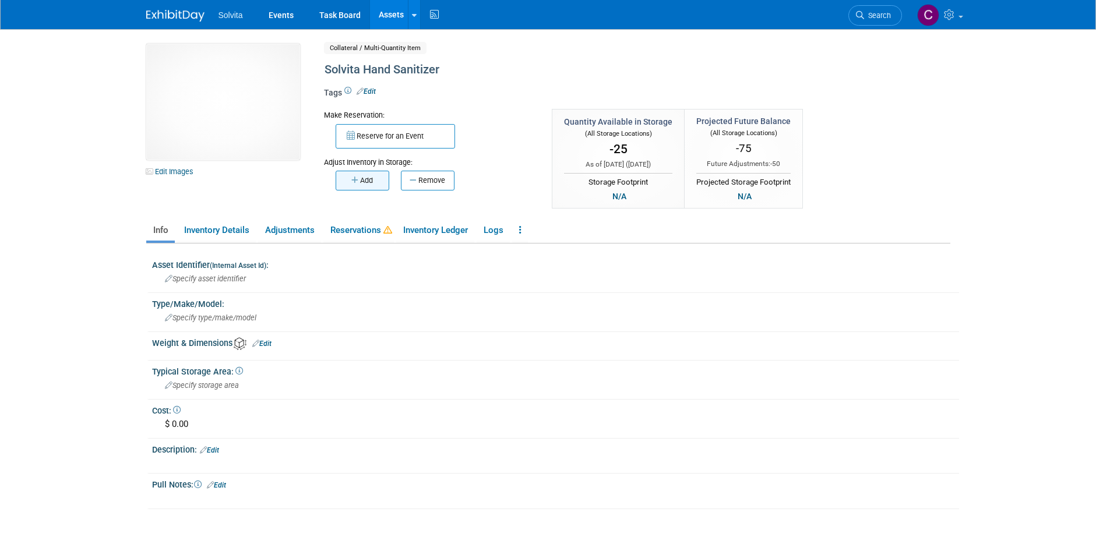
click at [359, 179] on button "Add" at bounding box center [363, 181] width 54 height 20
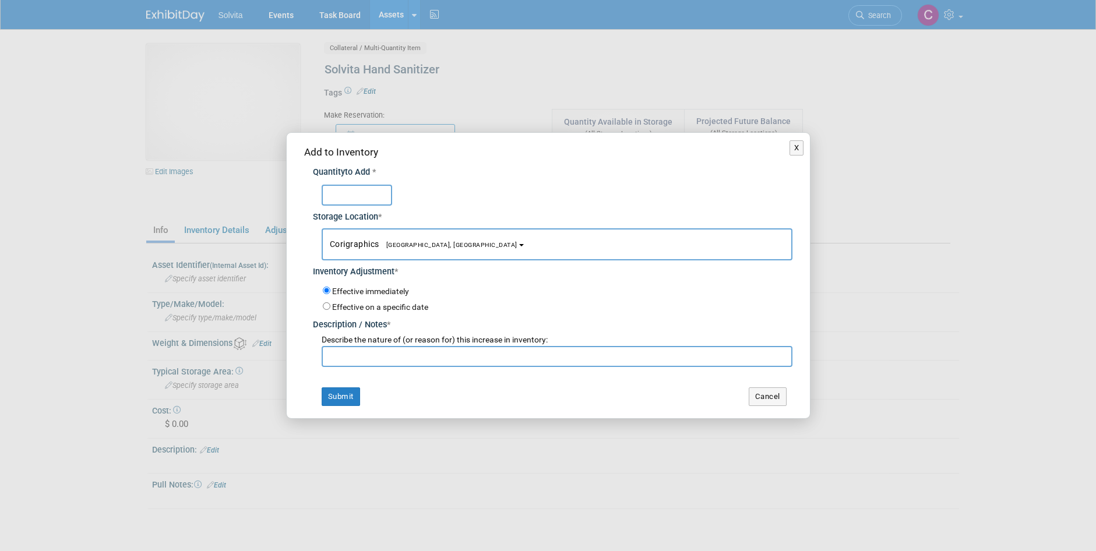
click at [348, 193] on input "text" at bounding box center [357, 195] width 70 height 21
type input "94"
click at [353, 246] on span "Corigraphics [GEOGRAPHIC_DATA], [GEOGRAPHIC_DATA]" at bounding box center [424, 243] width 188 height 9
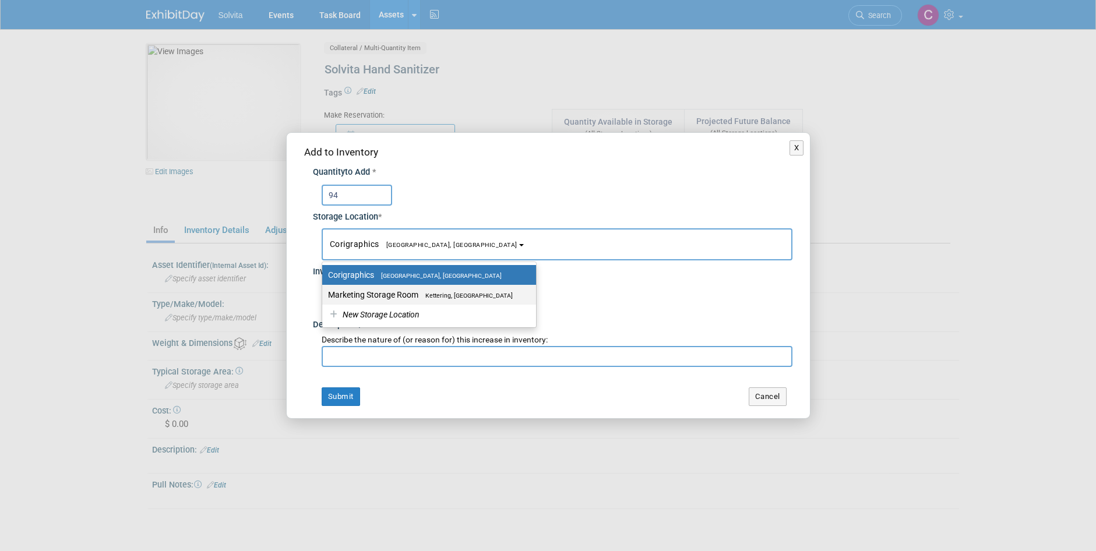
click at [357, 292] on label "Marketing Storage Room Kettering, [GEOGRAPHIC_DATA]" at bounding box center [426, 294] width 196 height 15
click at [324, 292] on input "Marketing Storage Room Kettering, [GEOGRAPHIC_DATA]" at bounding box center [320, 295] width 8 height 8
select select "11223481"
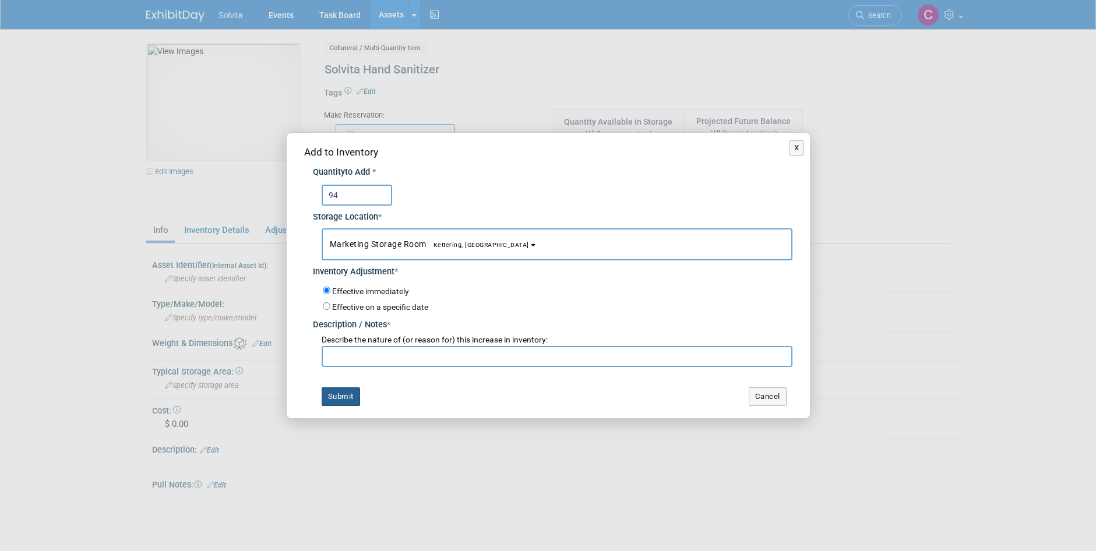
click at [344, 393] on button "Submit" at bounding box center [341, 396] width 38 height 19
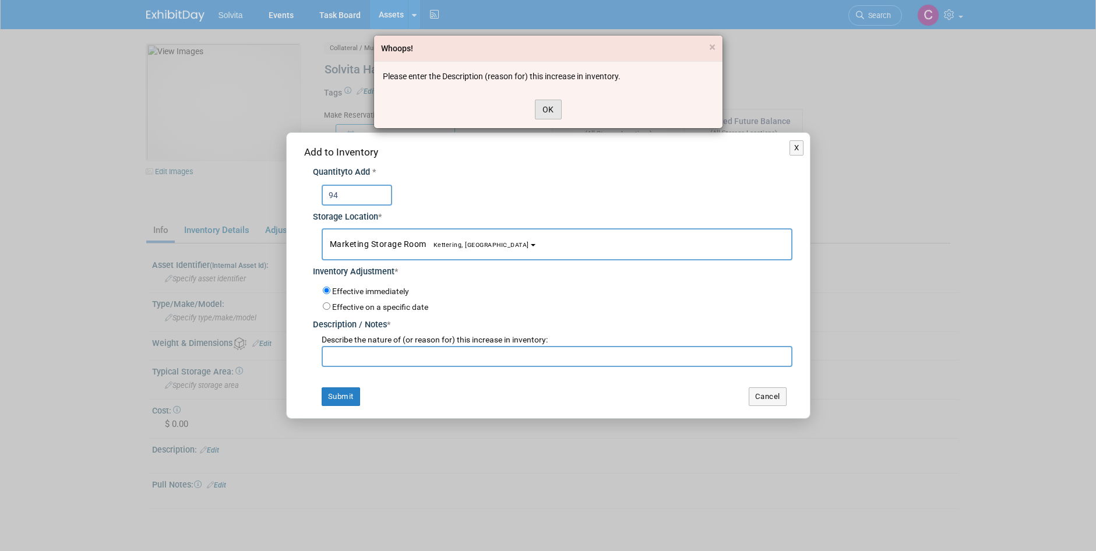
click at [542, 103] on button "OK" at bounding box center [548, 110] width 27 height 20
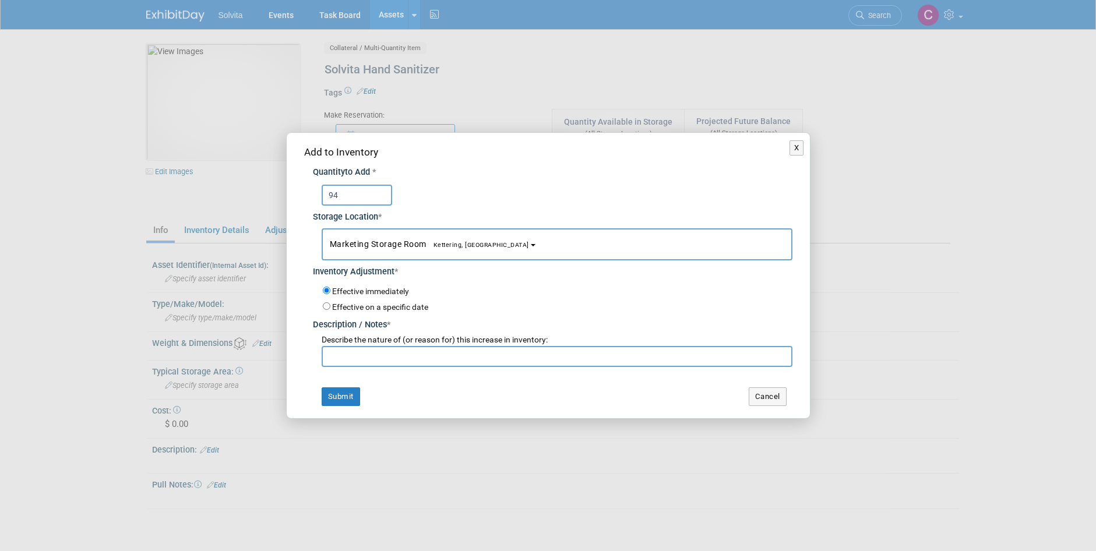
click at [394, 354] on input "text" at bounding box center [557, 356] width 471 height 21
type input "I"
type input "count inventory"
click at [336, 394] on button "Submit" at bounding box center [341, 396] width 38 height 19
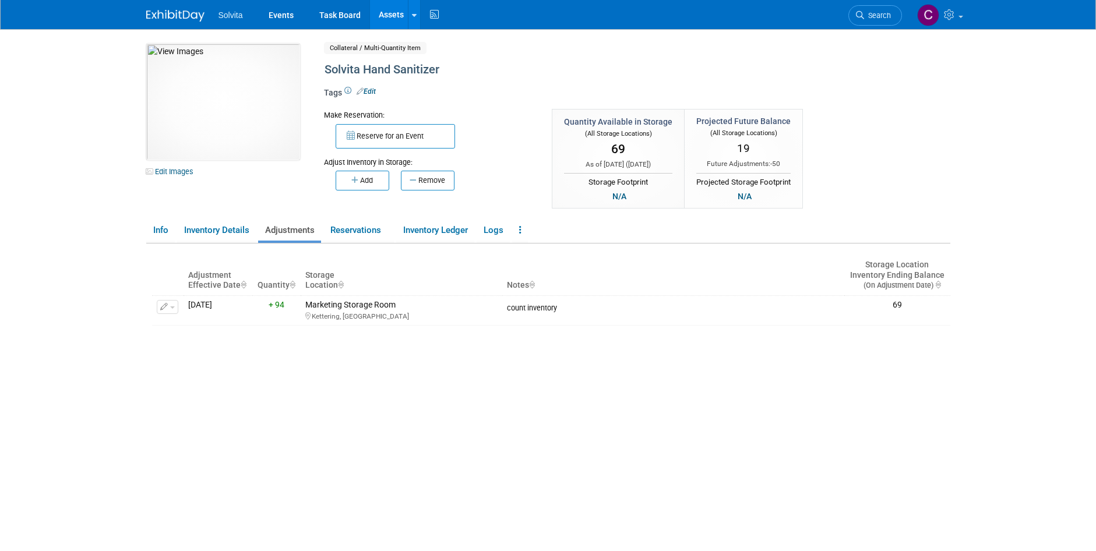
click at [389, 13] on link "Assets" at bounding box center [391, 14] width 43 height 29
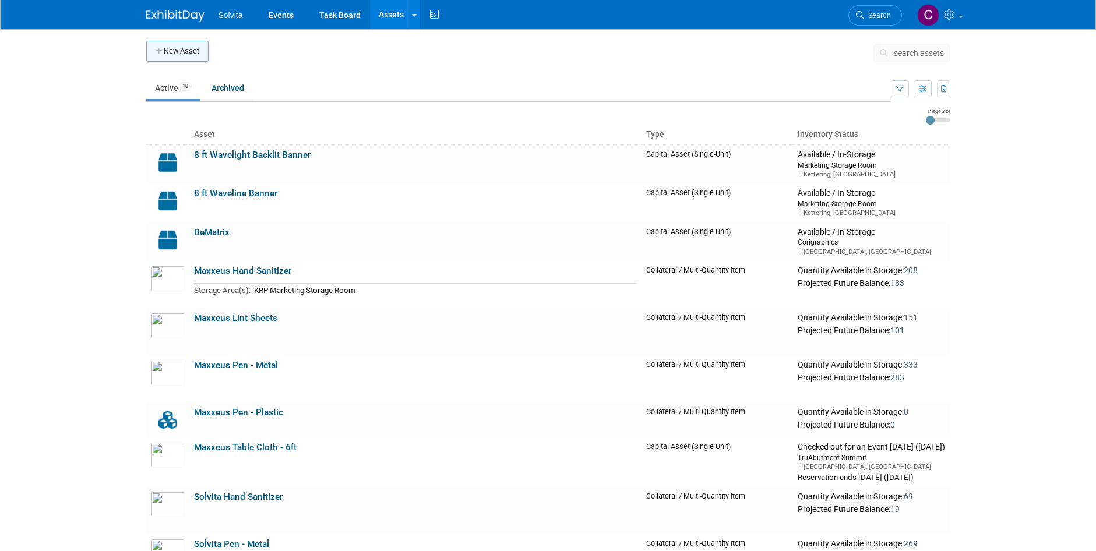
click at [177, 57] on button "New Asset" at bounding box center [177, 51] width 62 height 21
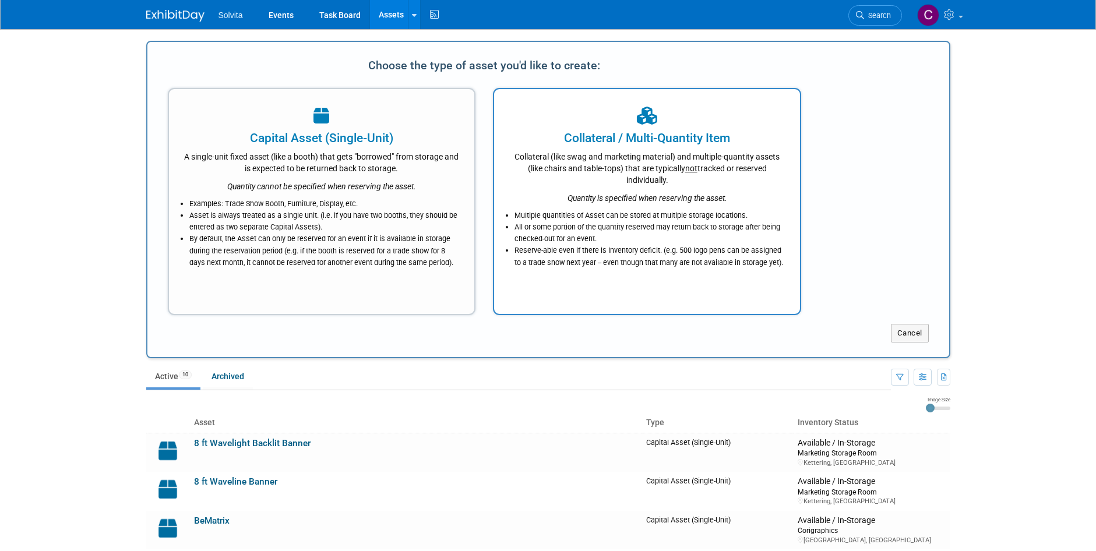
click at [709, 241] on li "All or some portion of the quantity reserved may return back to storage after b…" at bounding box center [649, 232] width 271 height 23
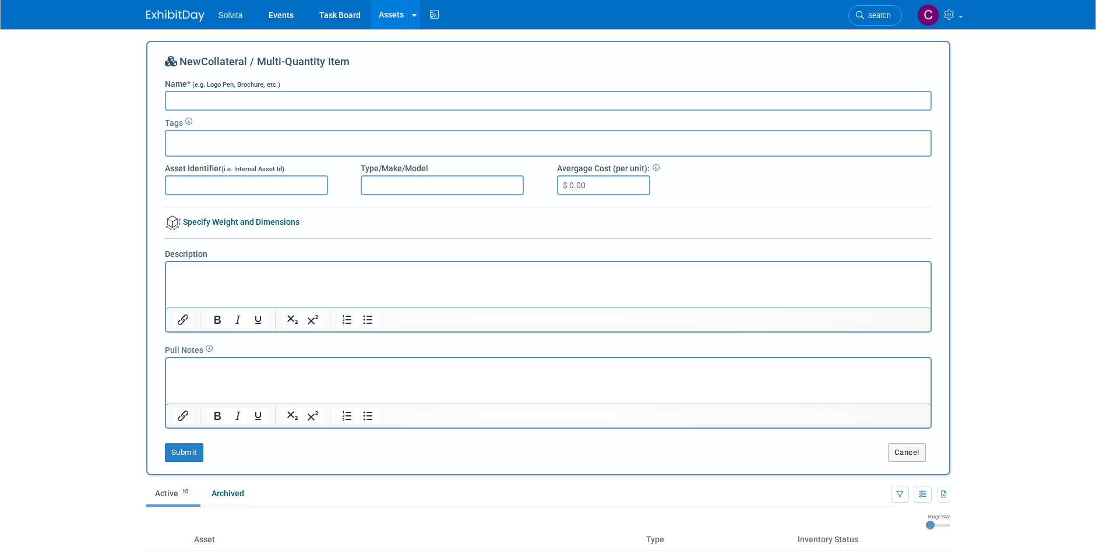
click at [225, 97] on input "Name * (e.g. Logo Pen, Brochure, etc.)" at bounding box center [548, 101] width 767 height 20
type input "Solvita Wireless Charger"
click at [189, 454] on button "Submit" at bounding box center [184, 452] width 38 height 19
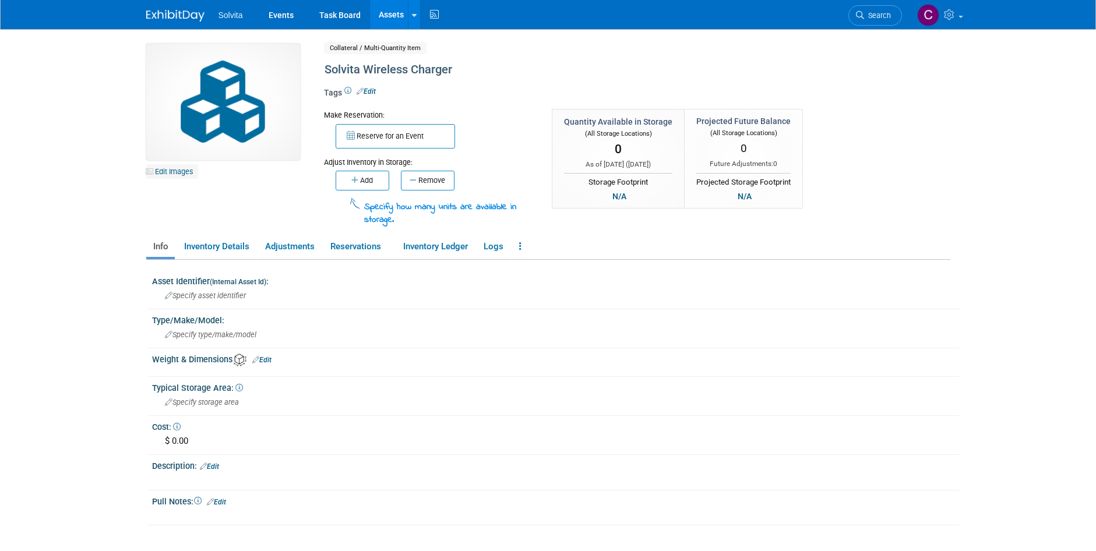
click at [181, 173] on link "Edit Images" at bounding box center [172, 171] width 52 height 15
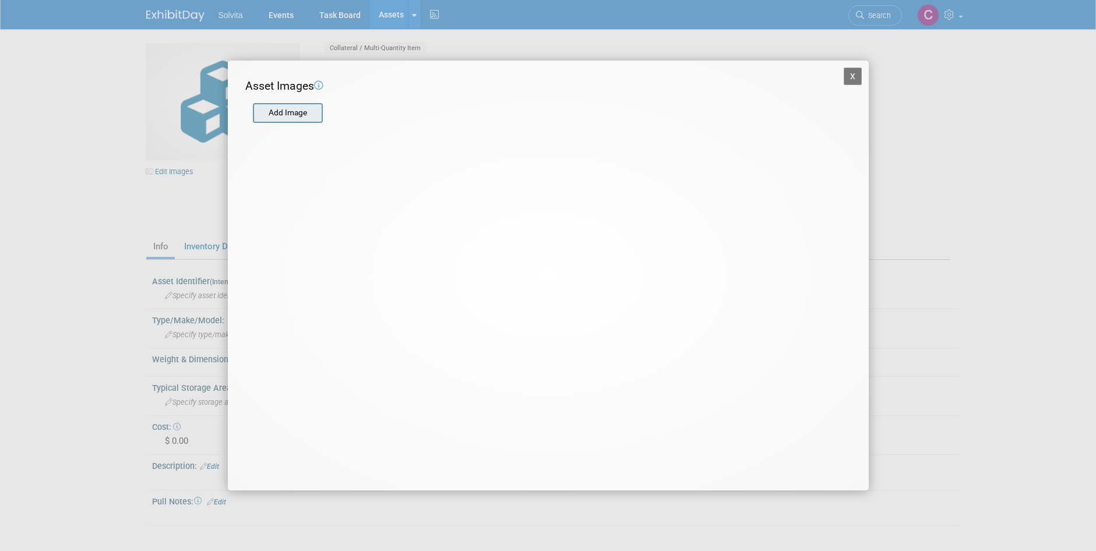
click at [288, 116] on input "file" at bounding box center [252, 112] width 139 height 17
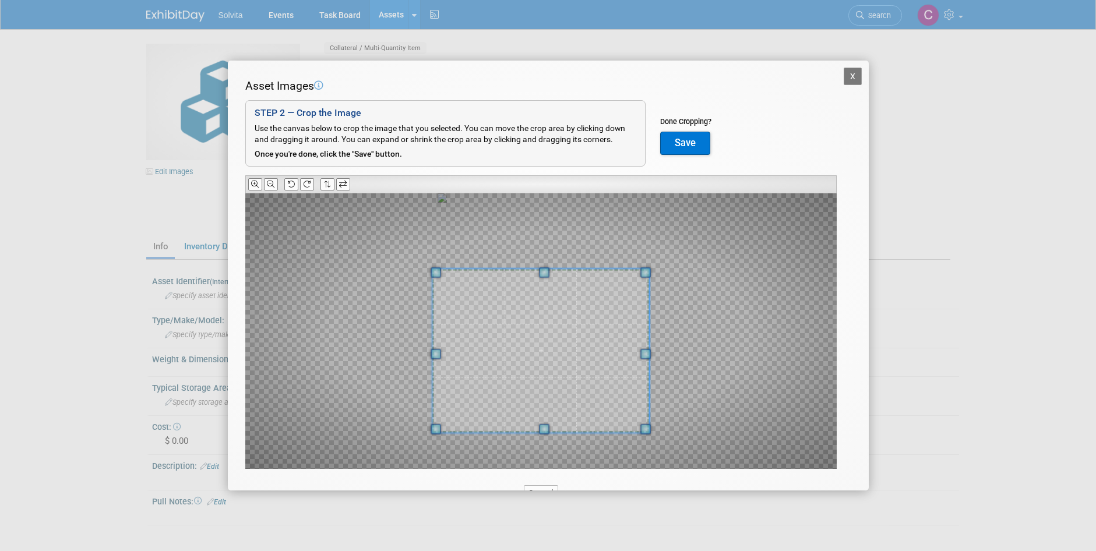
click at [544, 432] on span at bounding box center [544, 429] width 10 height 10
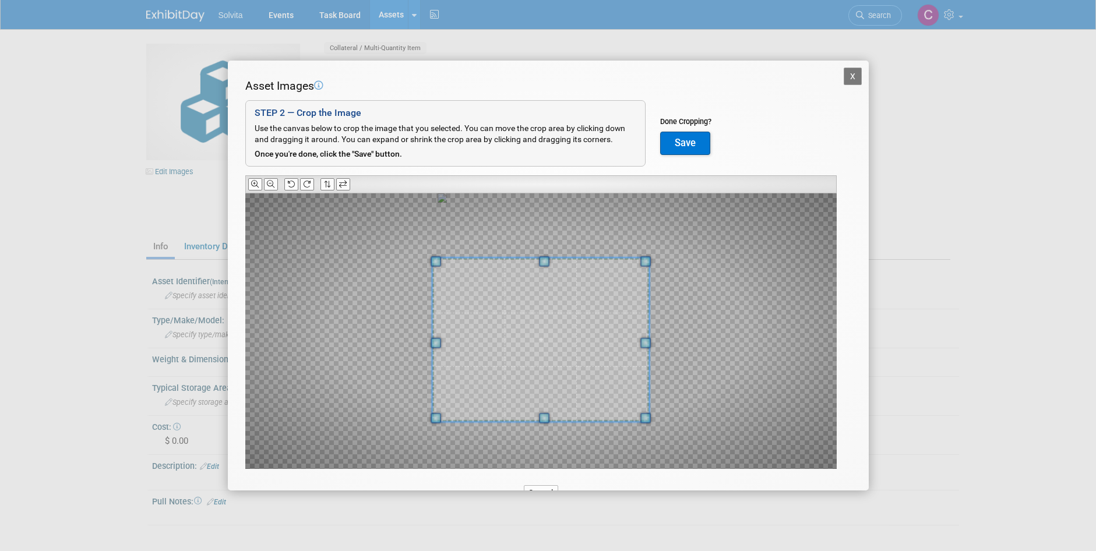
click at [575, 387] on span at bounding box center [540, 339] width 217 height 163
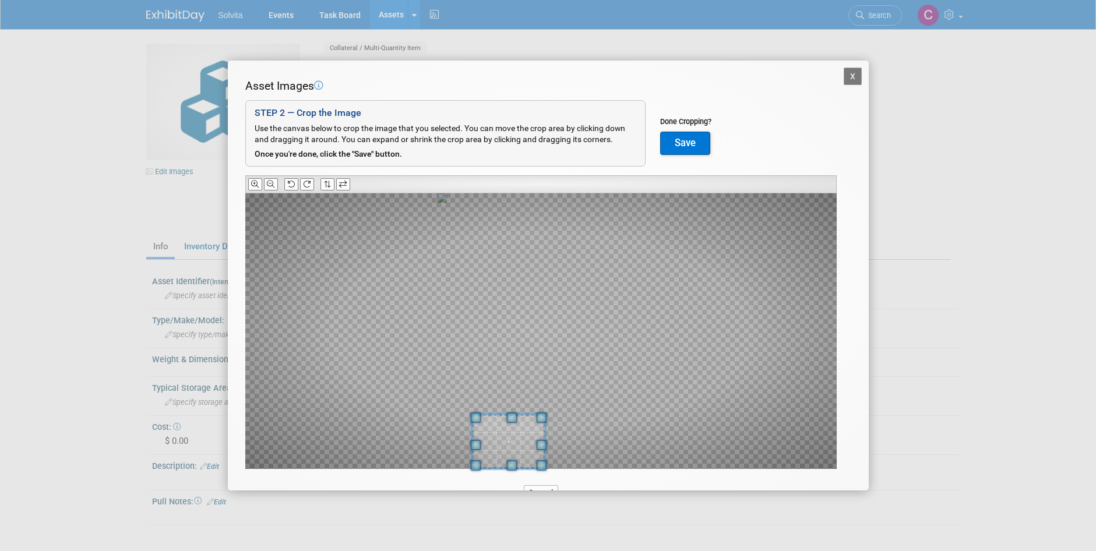
click at [543, 432] on div at bounding box center [540, 331] width 591 height 276
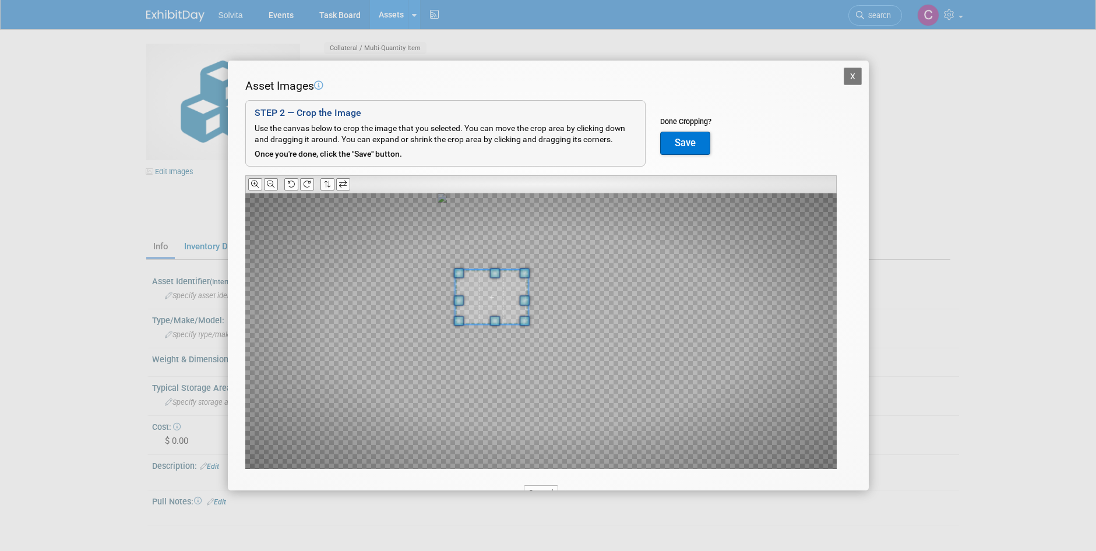
click at [492, 297] on span at bounding box center [491, 297] width 73 height 55
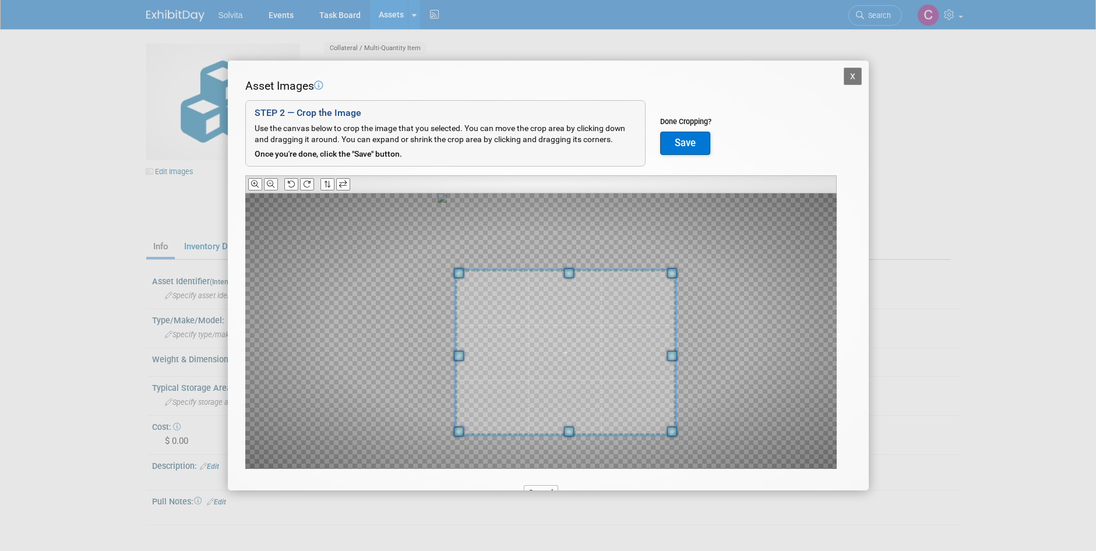
click at [673, 511] on div "X Asset Images Add Image STEP 2 — Crop the Image Use the canvas below to crop t…" at bounding box center [548, 275] width 1096 height 551
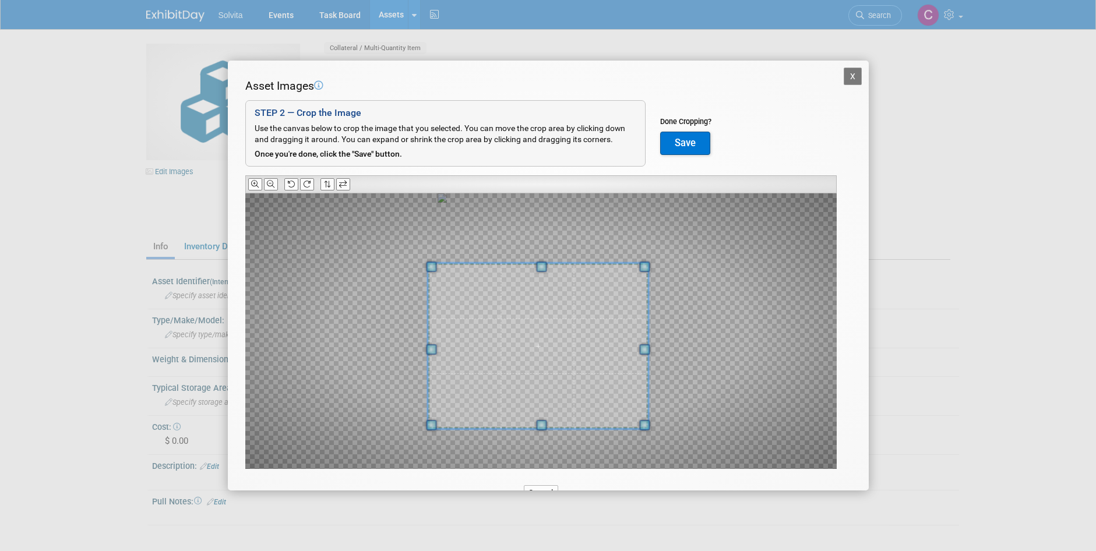
click at [584, 387] on span at bounding box center [538, 345] width 220 height 165
click at [437, 348] on span at bounding box center [438, 349] width 10 height 10
click at [571, 333] on span at bounding box center [539, 342] width 213 height 160
click at [687, 141] on button "Save" at bounding box center [685, 143] width 50 height 23
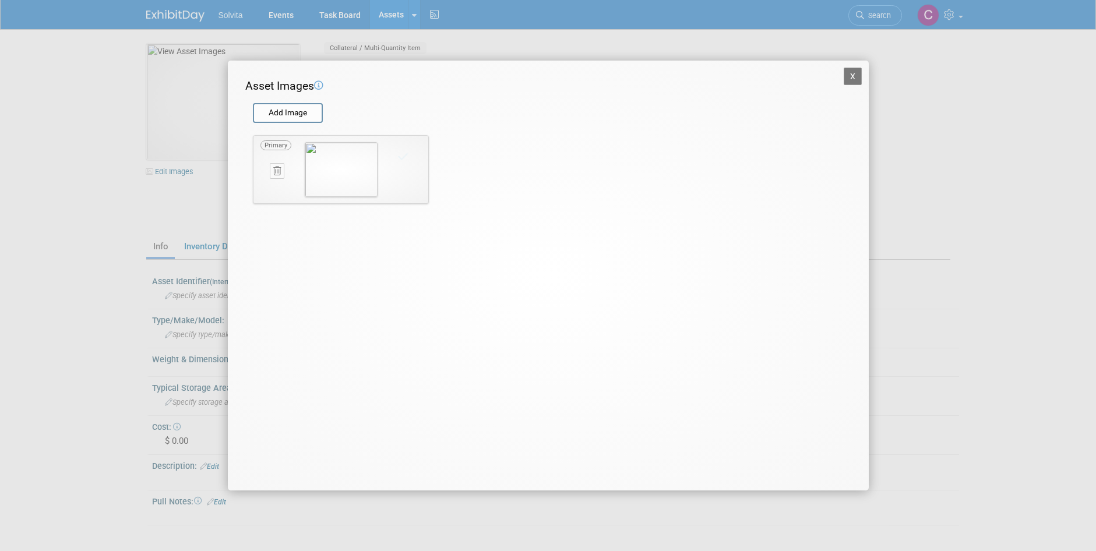
click at [848, 76] on button "X" at bounding box center [853, 76] width 19 height 17
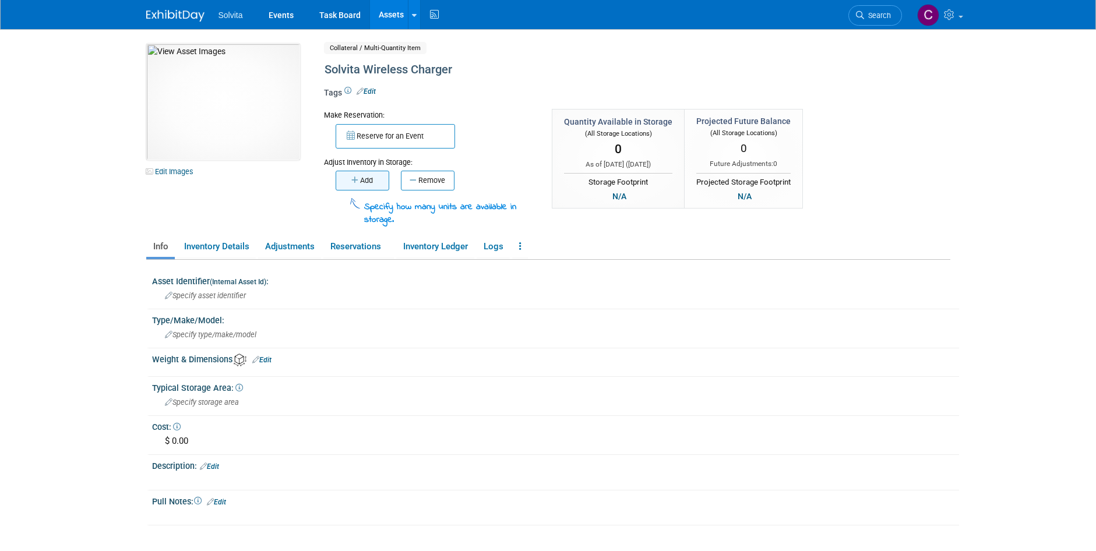
click at [368, 179] on button "Add" at bounding box center [363, 181] width 54 height 20
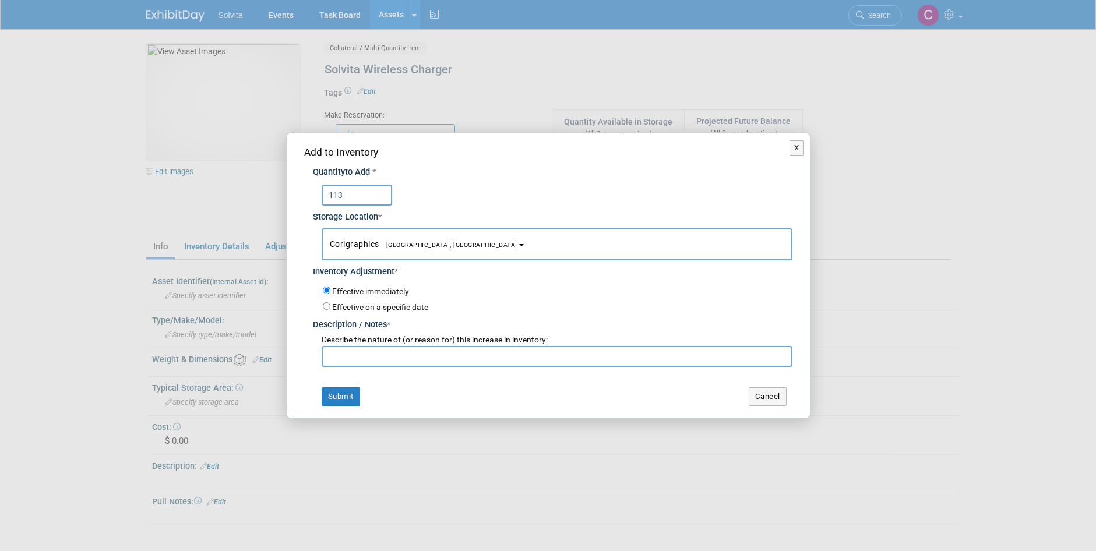
type input "113"
click at [367, 240] on span "Corigraphics [GEOGRAPHIC_DATA], [GEOGRAPHIC_DATA]" at bounding box center [424, 243] width 188 height 9
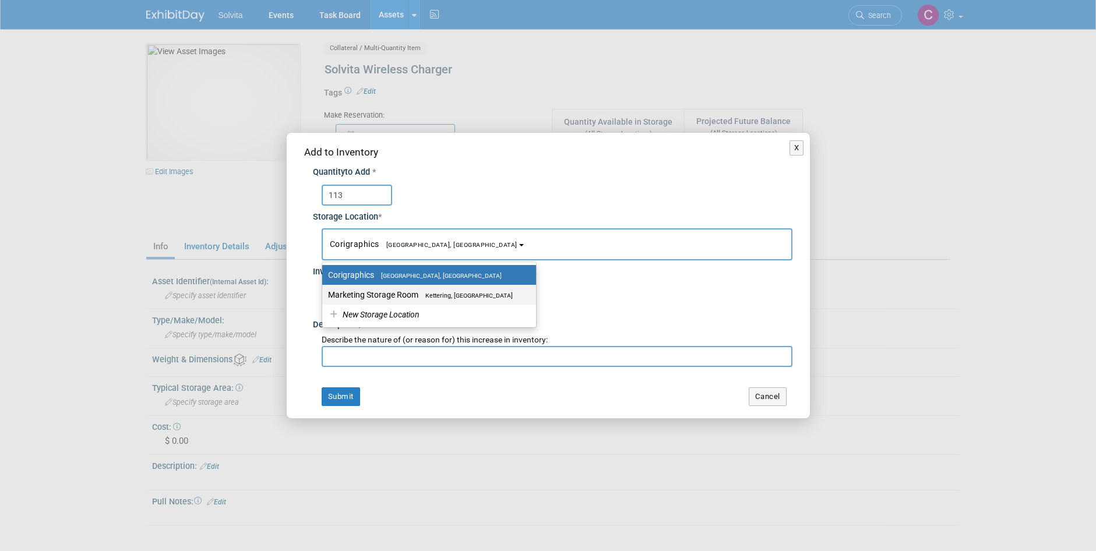
click at [408, 297] on label "Marketing Storage Room Kettering, [GEOGRAPHIC_DATA]" at bounding box center [426, 294] width 196 height 15
click at [324, 297] on input "Marketing Storage Room Kettering, [GEOGRAPHIC_DATA]" at bounding box center [320, 295] width 8 height 8
select select "11223481"
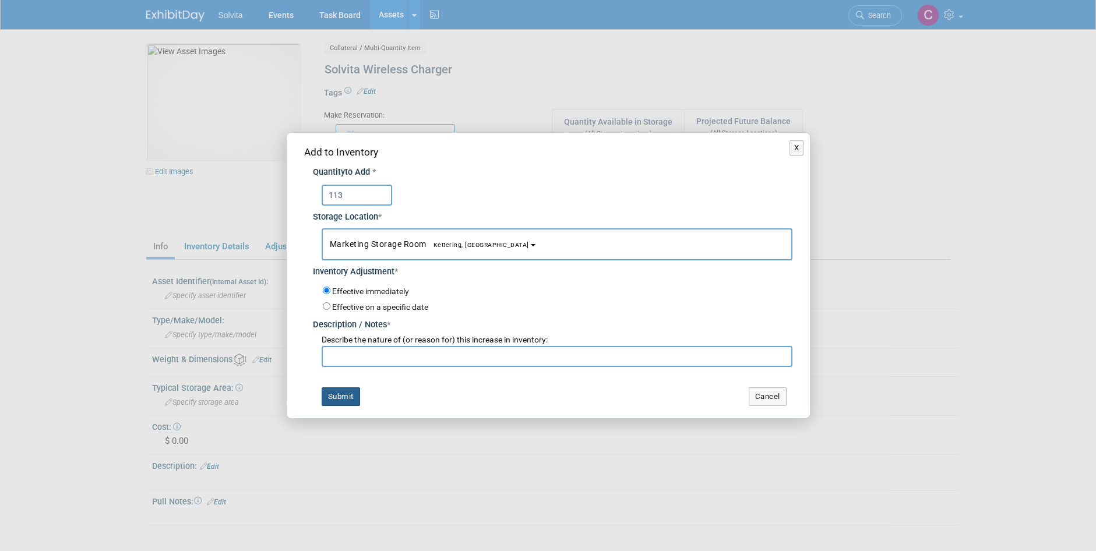
click at [347, 400] on button "Submit" at bounding box center [341, 396] width 38 height 19
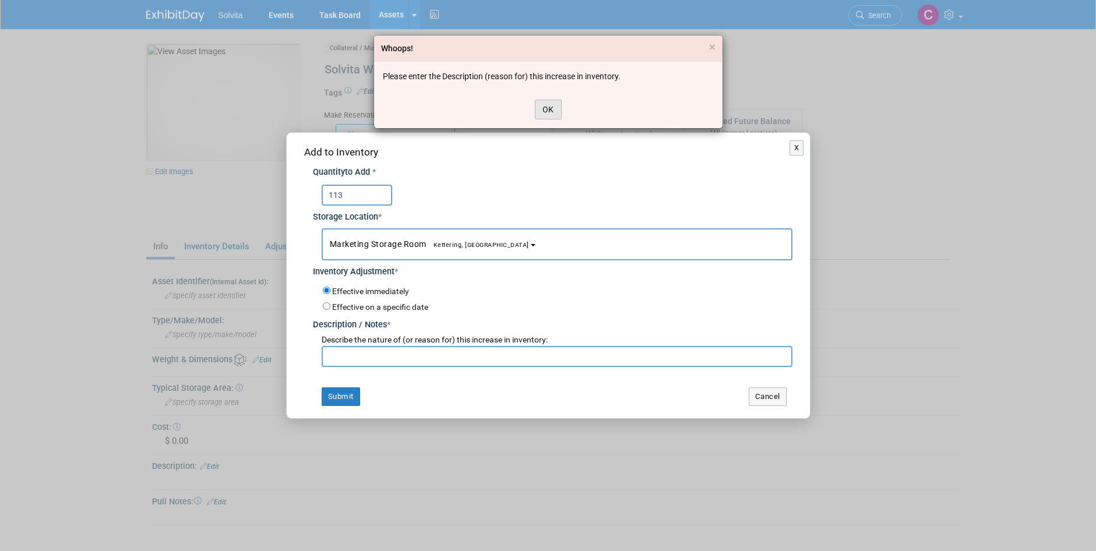
click at [542, 106] on button "OK" at bounding box center [548, 110] width 27 height 20
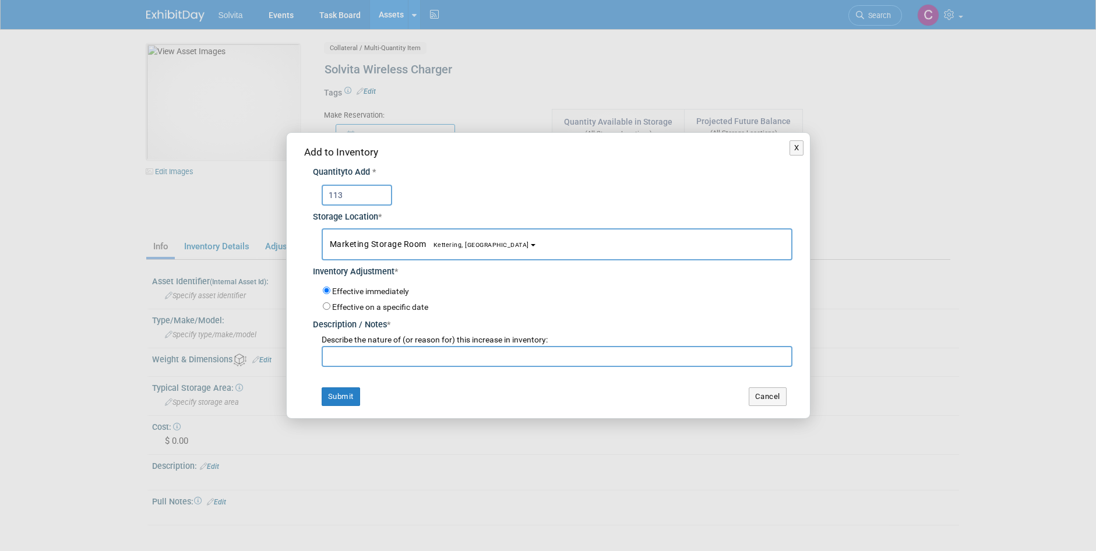
click at [411, 352] on input "text" at bounding box center [557, 356] width 471 height 21
type input "Inventory count"
click at [353, 397] on button "Submit" at bounding box center [341, 396] width 38 height 19
